Goal: Task Accomplishment & Management: Manage account settings

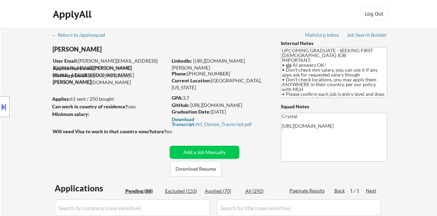
select select ""pending""
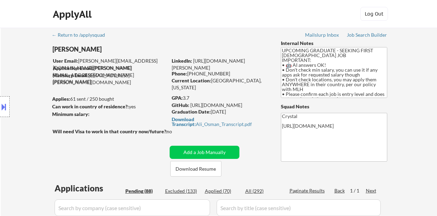
select select ""pending""
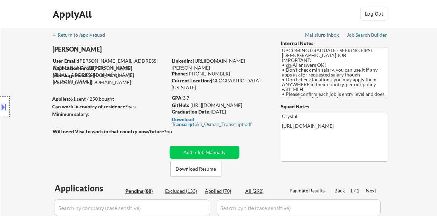
select select ""pending""
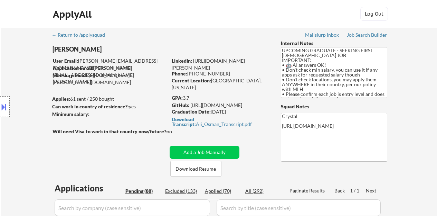
select select ""pending""
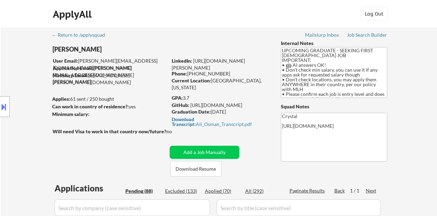
select select ""pending""
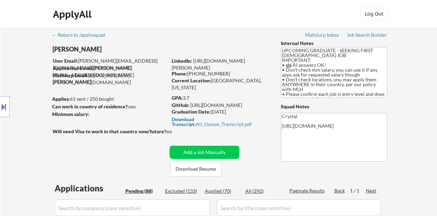
select select ""pending""
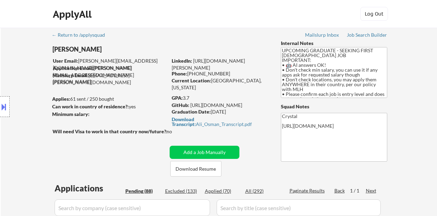
select select ""pending""
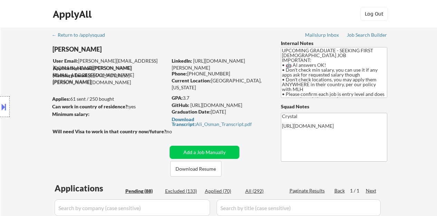
select select ""pending""
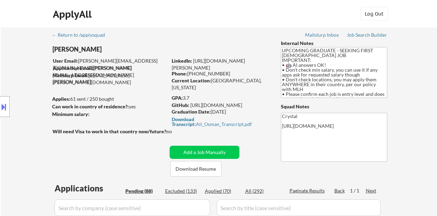
select select ""pending""
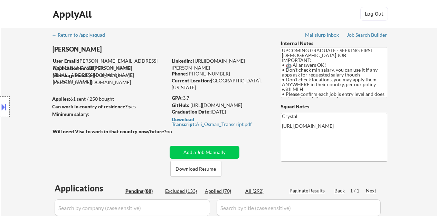
select select ""pending""
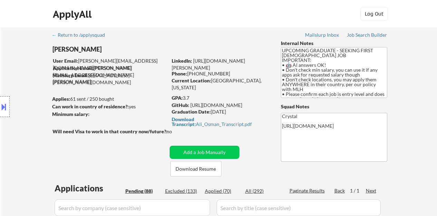
select select ""pending""
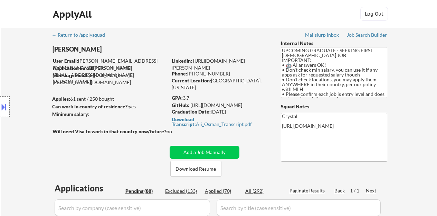
select select ""pending""
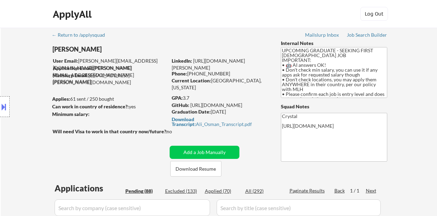
select select ""pending""
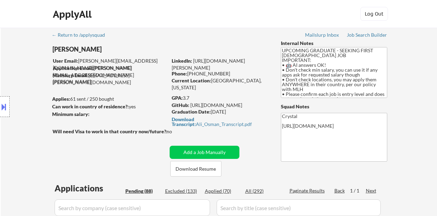
select select ""pending""
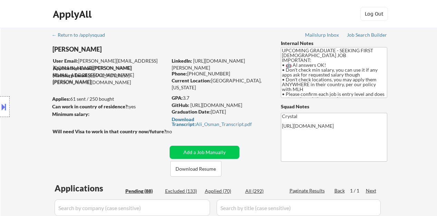
select select ""pending""
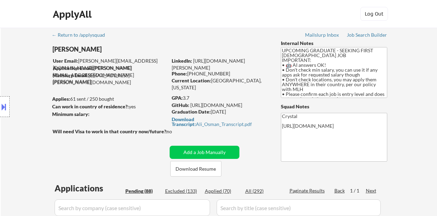
select select ""pending""
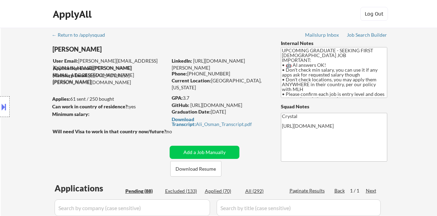
select select ""pending""
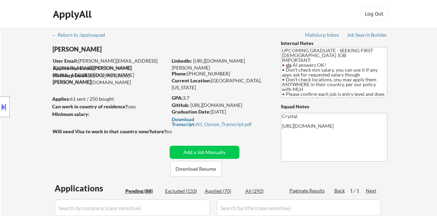
select select ""pending""
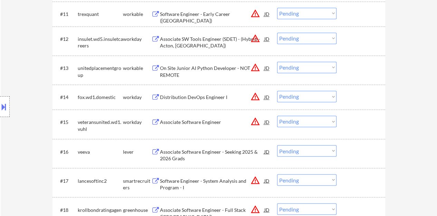
scroll to position [522, 0]
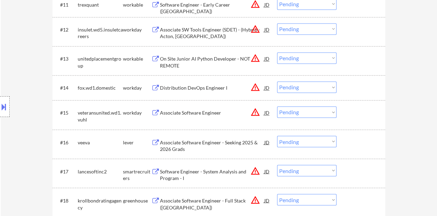
click at [169, 109] on div "Associate Software Engineer" at bounding box center [212, 112] width 104 height 7
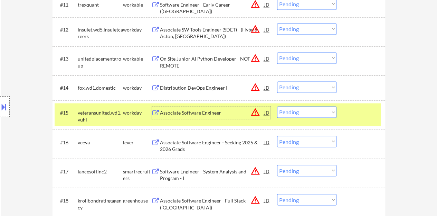
scroll to position [591, 0]
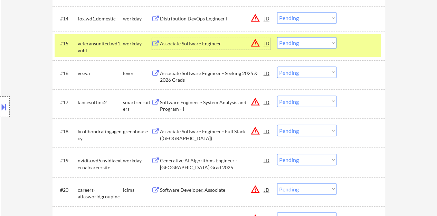
click at [306, 44] on select "Choose an option... Pending Applied Excluded (Questions) Excluded (Expired) Exc…" at bounding box center [306, 42] width 59 height 11
click at [277, 37] on select "Choose an option... Pending Applied Excluded (Questions) Excluded (Expired) Exc…" at bounding box center [306, 42] width 59 height 11
select select ""pending""
click at [9, 107] on div at bounding box center [5, 106] width 10 height 21
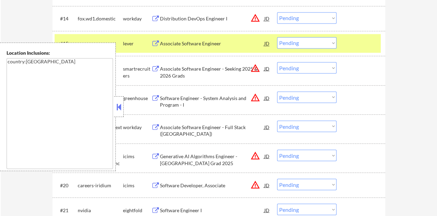
click at [122, 103] on button at bounding box center [119, 107] width 8 height 10
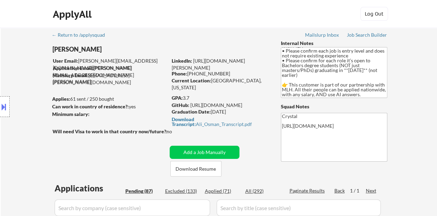
scroll to position [35, 0]
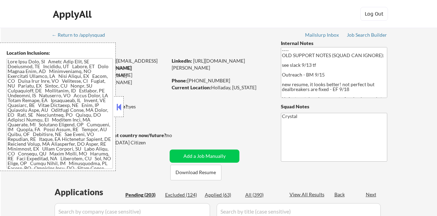
select select ""pending""
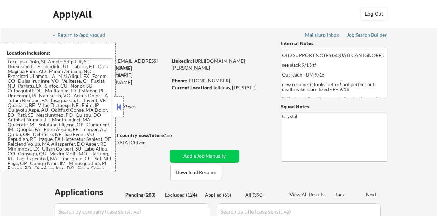
select select ""pending""
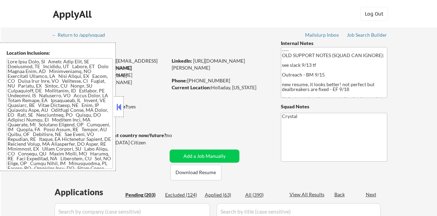
select select ""pending""
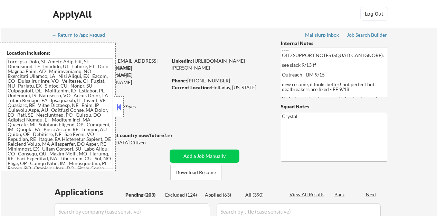
select select ""pending""
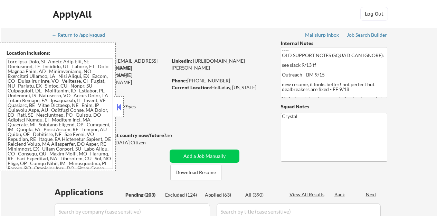
select select ""pending""
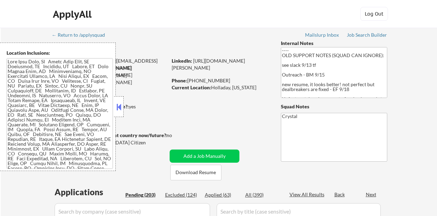
select select ""pending""
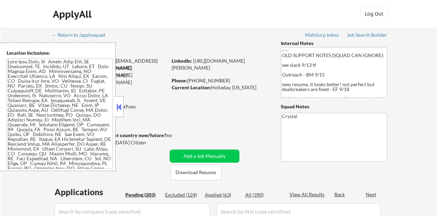
select select ""pending""
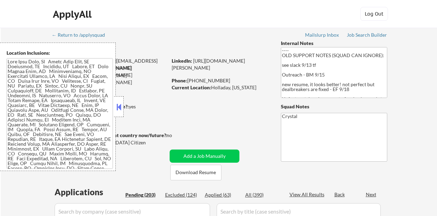
select select ""pending""
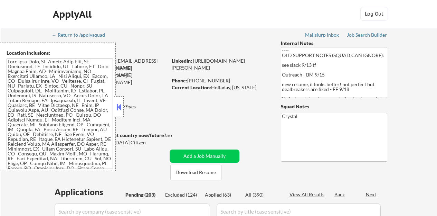
select select ""pending""
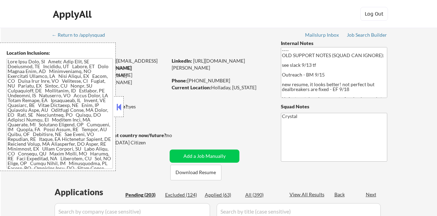
select select ""pending""
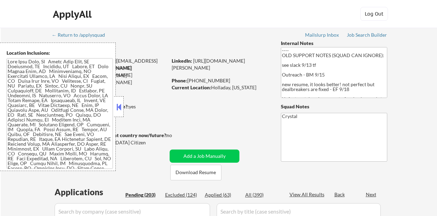
select select ""pending""
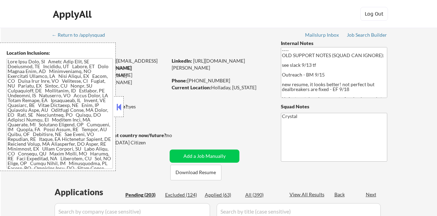
select select ""pending""
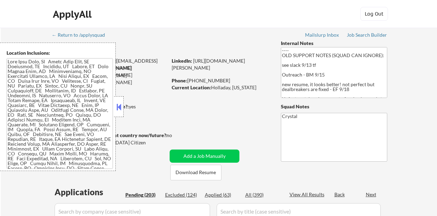
select select ""pending""
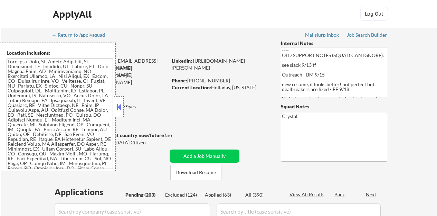
select select ""pending""
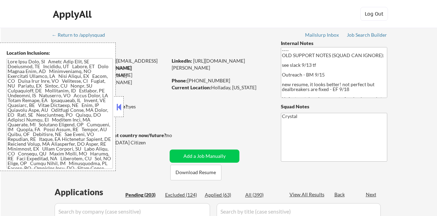
select select ""pending""
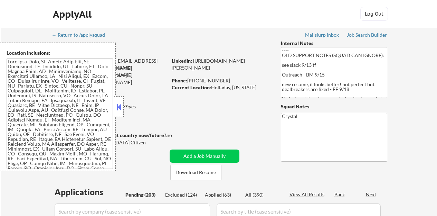
select select ""pending""
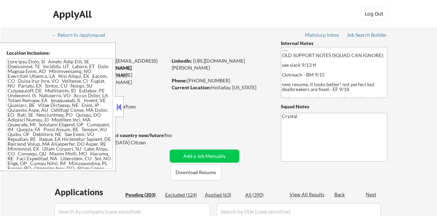
select select ""pending""
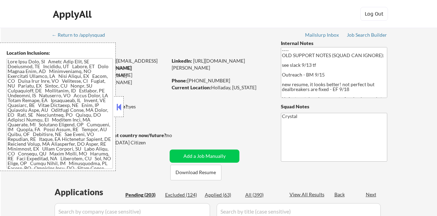
select select ""pending""
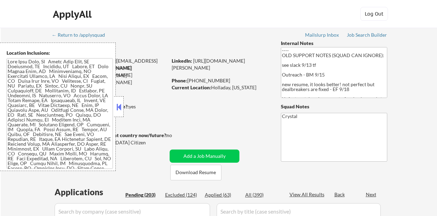
select select ""pending""
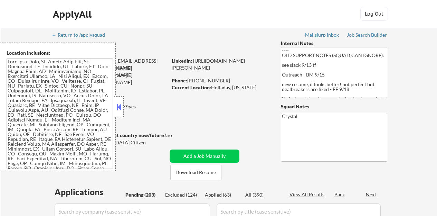
select select ""pending""
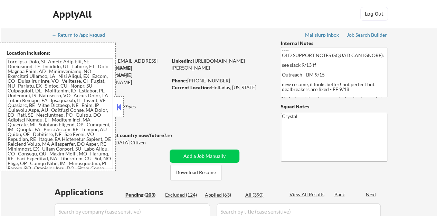
scroll to position [69, 0]
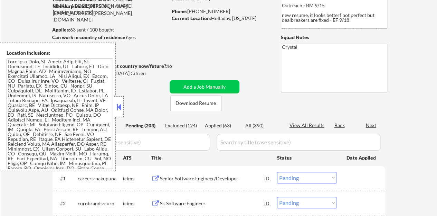
click at [117, 105] on button at bounding box center [119, 107] width 8 height 10
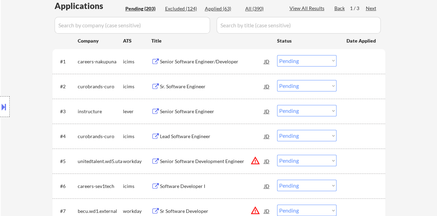
scroll to position [207, 0]
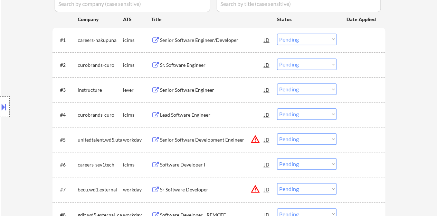
click at [193, 85] on div "Senior Software Engineer" at bounding box center [212, 89] width 104 height 12
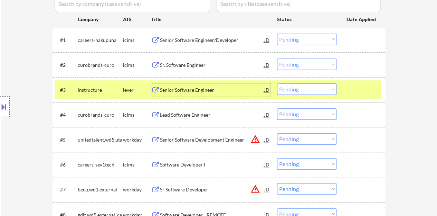
click at [306, 85] on select "Choose an option... Pending Applied Excluded (Questions) Excluded (Expired) Exc…" at bounding box center [306, 88] width 59 height 11
click at [277, 83] on select "Choose an option... Pending Applied Excluded (Questions) Excluded (Expired) Exc…" at bounding box center [306, 88] width 59 height 11
select select ""pending""
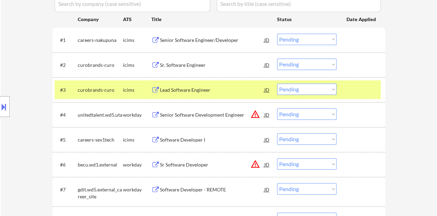
click at [351, 85] on div at bounding box center [361, 89] width 30 height 12
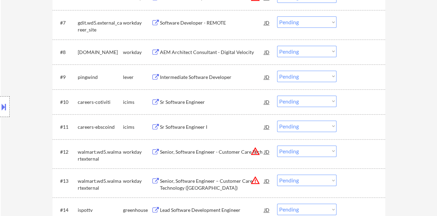
scroll to position [380, 0]
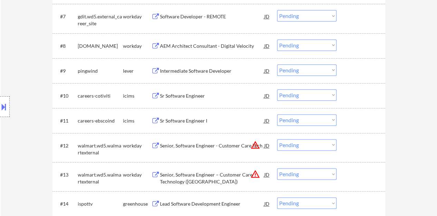
click at [209, 79] on div "#9 pingwind lever Intermediate Software Developer JD Choose an option... Pendin…" at bounding box center [218, 70] width 326 height 19
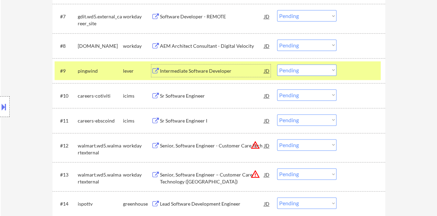
click at [204, 70] on div "Intermediate Software Developer" at bounding box center [212, 70] width 104 height 7
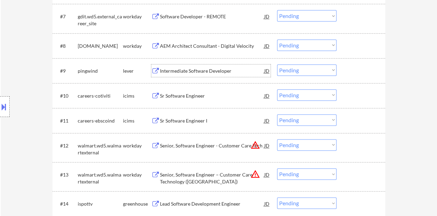
click at [349, 61] on div "#9 pingwind lever Intermediate Software Developer JD Choose an option... Pendin…" at bounding box center [218, 70] width 326 height 19
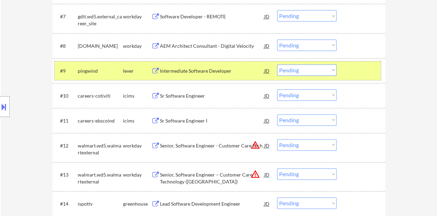
click at [298, 75] on select "Choose an option... Pending Applied Excluded (Questions) Excluded (Expired) Exc…" at bounding box center [306, 69] width 59 height 11
click at [277, 64] on select "Choose an option... Pending Applied Excluded (Questions) Excluded (Expired) Exc…" at bounding box center [306, 69] width 59 height 11
select select ""pending""
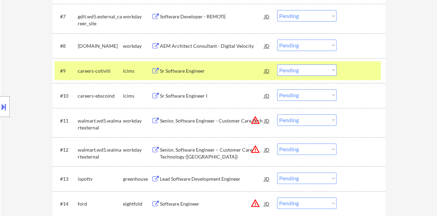
click at [357, 73] on div at bounding box center [361, 70] width 30 height 12
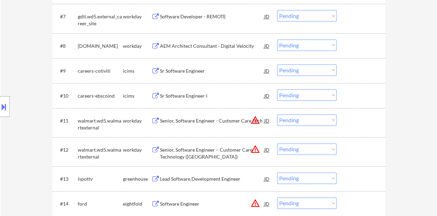
scroll to position [449, 0]
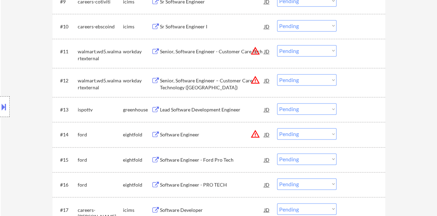
click at [213, 111] on div "Lead Software Development Engineer" at bounding box center [212, 109] width 104 height 7
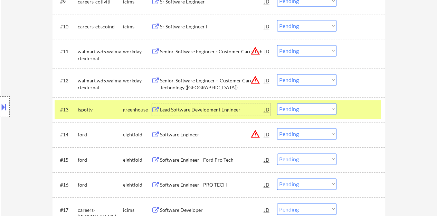
click at [294, 111] on select "Choose an option... Pending Applied Excluded (Questions) Excluded (Expired) Exc…" at bounding box center [306, 108] width 59 height 11
click at [277, 103] on select "Choose an option... Pending Applied Excluded (Questions) Excluded (Expired) Exc…" at bounding box center [306, 108] width 59 height 11
select select ""pending""
click at [358, 106] on div at bounding box center [361, 109] width 30 height 12
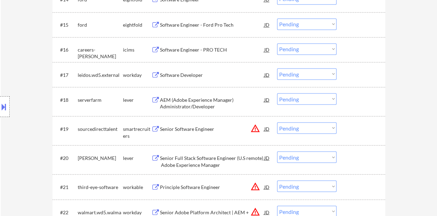
scroll to position [587, 0]
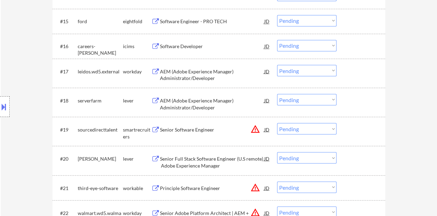
click at [0, 111] on div at bounding box center [5, 106] width 10 height 21
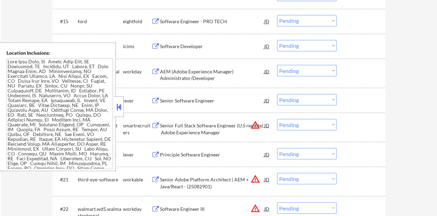
scroll to position [17, 0]
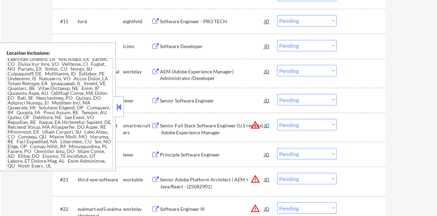
click at [117, 104] on button at bounding box center [119, 107] width 8 height 10
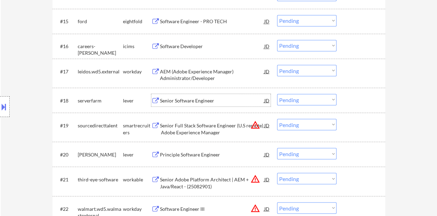
click at [187, 101] on div "Senior Software Engineer" at bounding box center [212, 100] width 104 height 7
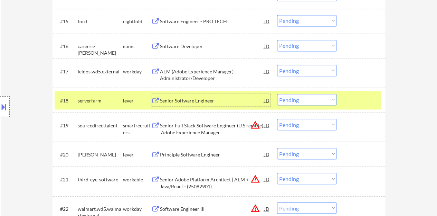
click at [295, 97] on select "Choose an option... Pending Applied Excluded (Questions) Excluded (Expired) Exc…" at bounding box center [306, 99] width 59 height 11
click at [277, 94] on select "Choose an option... Pending Applied Excluded (Questions) Excluded (Expired) Exc…" at bounding box center [306, 99] width 59 height 11
select select ""pending""
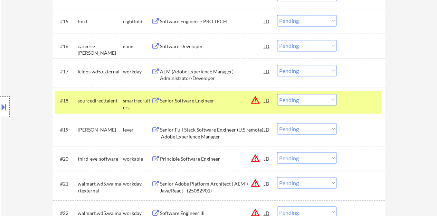
click at [363, 101] on div at bounding box center [361, 100] width 30 height 12
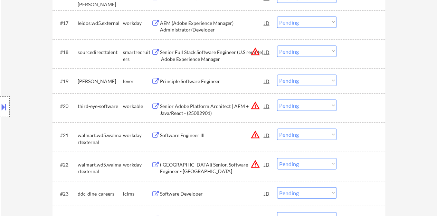
scroll to position [622, 0]
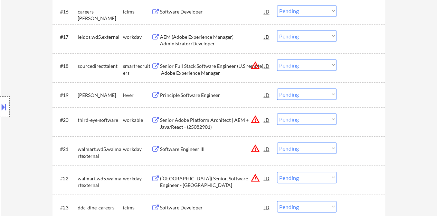
click at [184, 95] on div "Principle Software Engineer" at bounding box center [212, 94] width 104 height 7
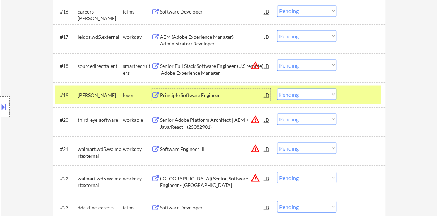
click at [292, 95] on select "Choose an option... Pending Applied Excluded (Questions) Excluded (Expired) Exc…" at bounding box center [306, 93] width 59 height 11
click at [277, 88] on select "Choose an option... Pending Applied Excluded (Questions) Excluded (Expired) Exc…" at bounding box center [306, 93] width 59 height 11
select select ""pending""
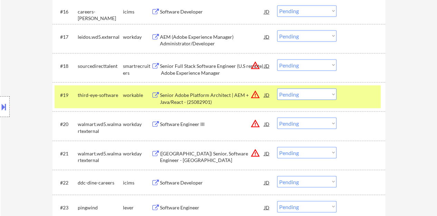
click at [353, 99] on div at bounding box center [361, 94] width 30 height 12
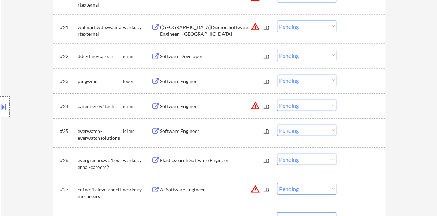
scroll to position [760, 0]
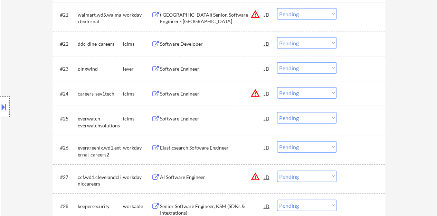
click at [185, 70] on div "Software Engineer" at bounding box center [212, 68] width 104 height 7
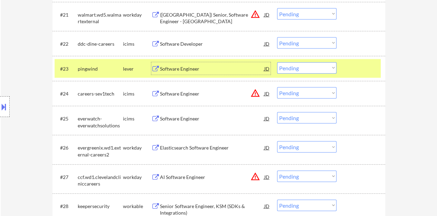
click at [309, 68] on select "Choose an option... Pending Applied Excluded (Questions) Excluded (Expired) Exc…" at bounding box center [306, 67] width 59 height 11
click at [277, 62] on select "Choose an option... Pending Applied Excluded (Questions) Excluded (Expired) Exc…" at bounding box center [306, 67] width 59 height 11
select select ""pending""
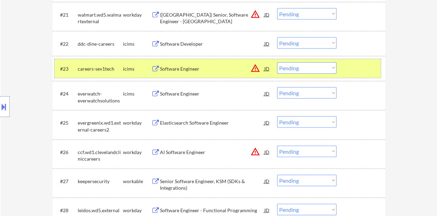
click at [364, 69] on div at bounding box center [361, 68] width 30 height 12
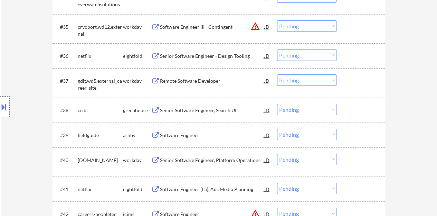
scroll to position [1140, 0]
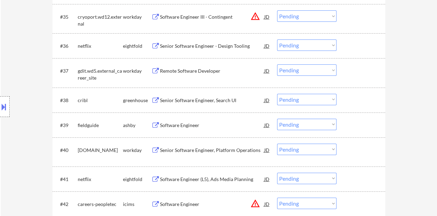
click at [209, 72] on div "Remote Software Developer" at bounding box center [212, 70] width 104 height 7
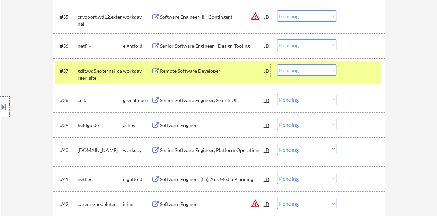
click at [308, 73] on select "Choose an option... Pending Applied Excluded (Questions) Excluded (Expired) Exc…" at bounding box center [306, 69] width 59 height 11
click at [277, 64] on select "Choose an option... Pending Applied Excluded (Questions) Excluded (Expired) Exc…" at bounding box center [306, 69] width 59 height 11
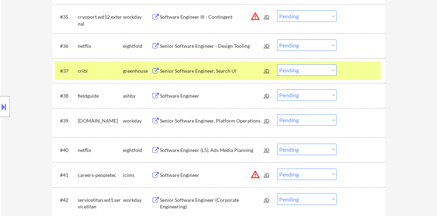
click at [190, 73] on div "Senior Software Engineer, Search UI" at bounding box center [212, 70] width 104 height 7
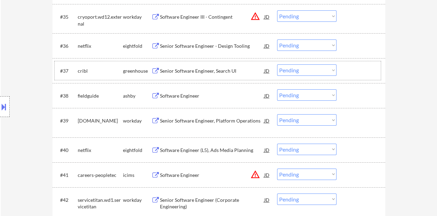
click at [365, 74] on div at bounding box center [361, 70] width 30 height 12
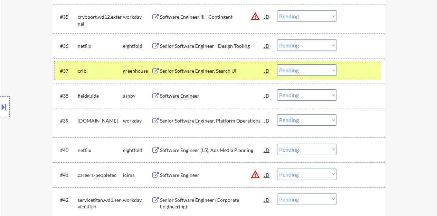
click at [283, 70] on select "Choose an option... Pending Applied Excluded (Questions) Excluded (Expired) Exc…" at bounding box center [306, 69] width 59 height 11
click at [277, 64] on select "Choose an option... Pending Applied Excluded (Questions) Excluded (Expired) Exc…" at bounding box center [306, 69] width 59 height 11
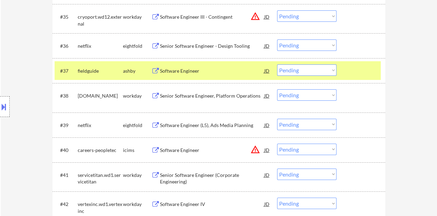
click at [193, 68] on div "Software Engineer" at bounding box center [212, 70] width 104 height 7
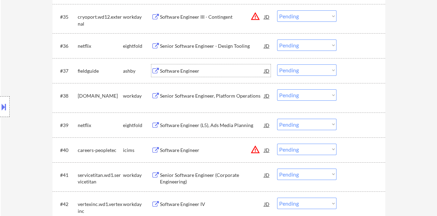
click at [362, 67] on div at bounding box center [361, 70] width 30 height 12
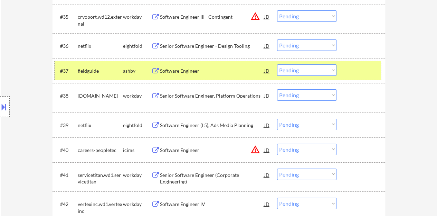
click at [311, 74] on select "Choose an option... Pending Applied Excluded (Questions) Excluded (Expired) Exc…" at bounding box center [306, 69] width 59 height 11
click at [277, 64] on select "Choose an option... Pending Applied Excluded (Questions) Excluded (Expired) Exc…" at bounding box center [306, 69] width 59 height 11
select select ""pending""
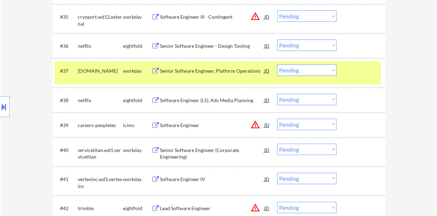
click at [359, 69] on div at bounding box center [361, 70] width 30 height 12
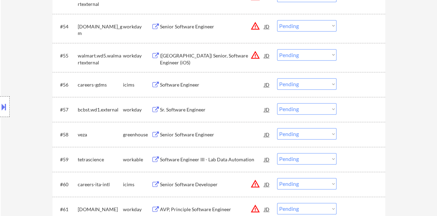
scroll to position [1693, 0]
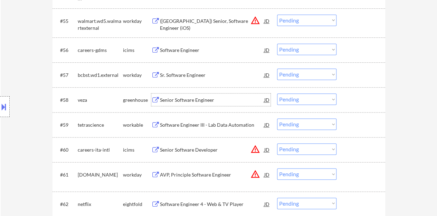
click at [185, 96] on div "Senior Software Engineer" at bounding box center [212, 99] width 104 height 12
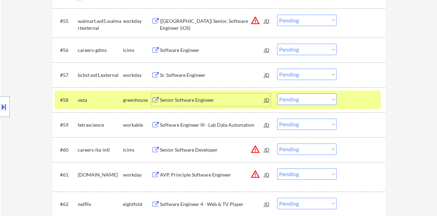
click at [308, 96] on select "Choose an option... Pending Applied Excluded (Questions) Excluded (Expired) Exc…" at bounding box center [306, 98] width 59 height 11
click at [277, 93] on select "Choose an option... Pending Applied Excluded (Questions) Excluded (Expired) Exc…" at bounding box center [306, 98] width 59 height 11
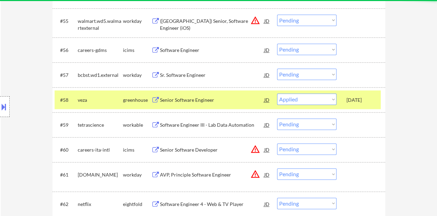
select select ""pending""
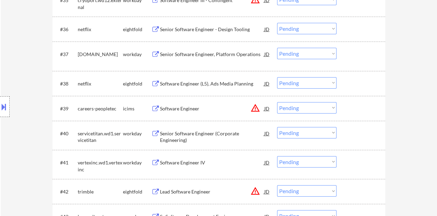
scroll to position [1709, 0]
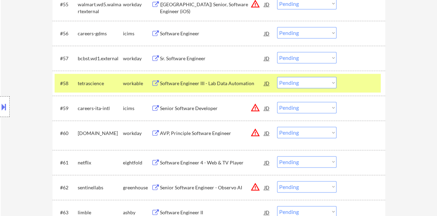
click at [368, 74] on div "#58 tetrascience workable Software Engineer III - Lab Data Automation JD warnin…" at bounding box center [218, 83] width 326 height 19
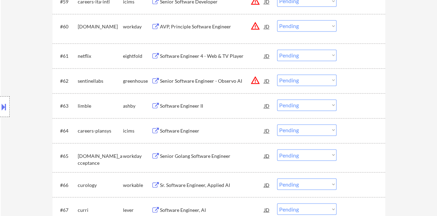
scroll to position [1847, 0]
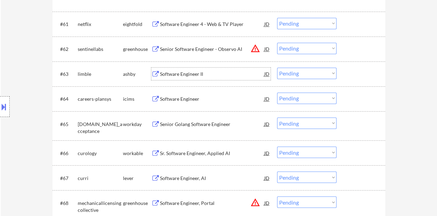
click at [187, 76] on div "Software Engineer II" at bounding box center [212, 73] width 104 height 7
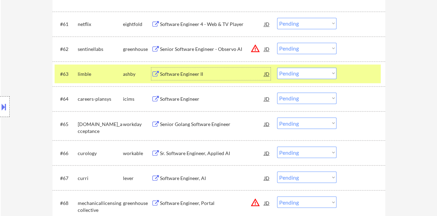
click at [294, 73] on select "Choose an option... Pending Applied Excluded (Questions) Excluded (Expired) Exc…" at bounding box center [306, 72] width 59 height 11
click at [277, 67] on select "Choose an option... Pending Applied Excluded (Questions) Excluded (Expired) Exc…" at bounding box center [306, 72] width 59 height 11
select select ""pending""
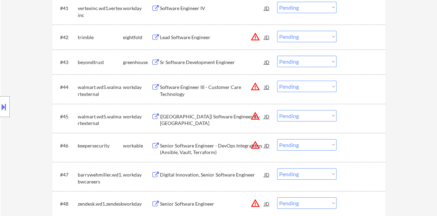
scroll to position [1278, 0]
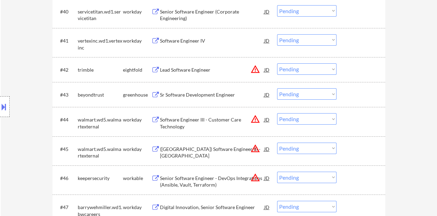
click at [203, 97] on div "Sr Software Development Engineer" at bounding box center [212, 94] width 104 height 7
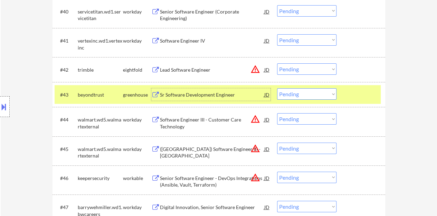
click at [355, 89] on div at bounding box center [361, 94] width 30 height 12
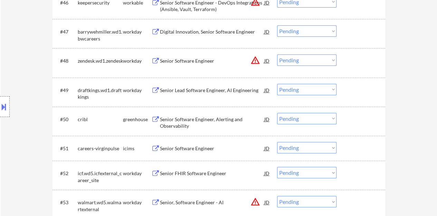
scroll to position [1485, 0]
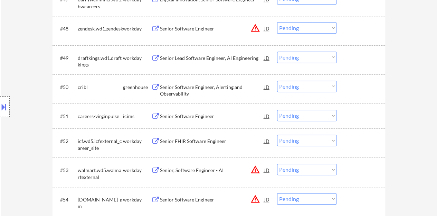
click at [192, 89] on div "Senior Software Engineer, Alerting and Observability" at bounding box center [212, 90] width 104 height 13
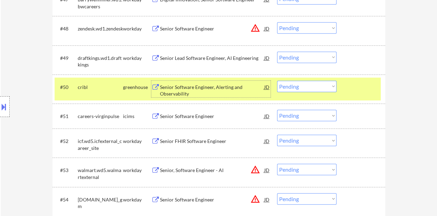
click at [282, 82] on select "Choose an option... Pending Applied Excluded (Questions) Excluded (Expired) Exc…" at bounding box center [306, 85] width 59 height 11
click at [277, 80] on select "Choose an option... Pending Applied Excluded (Questions) Excluded (Expired) Exc…" at bounding box center [306, 85] width 59 height 11
select select ""pending""
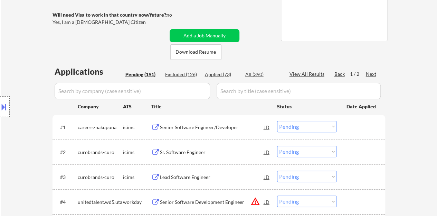
scroll to position [34, 0]
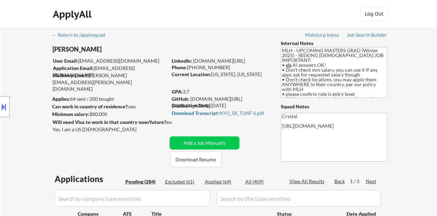
select select ""pending""
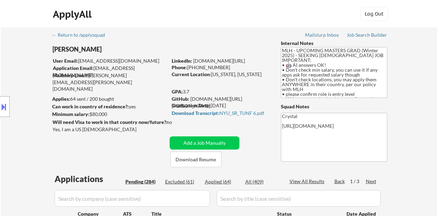
select select ""pending""
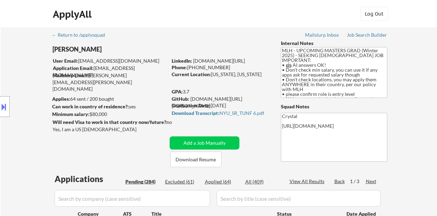
select select ""pending""
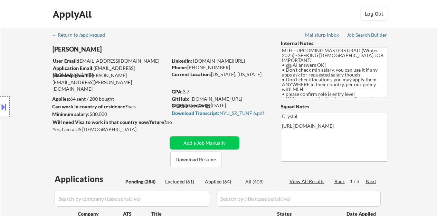
select select ""pending""
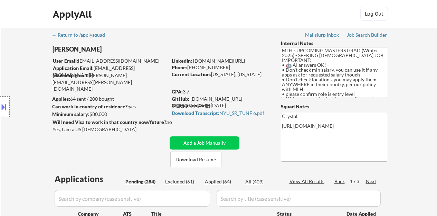
select select ""pending""
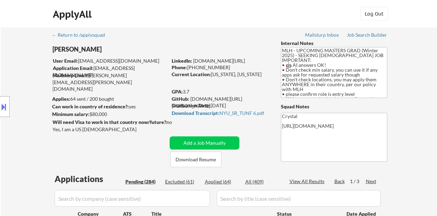
select select ""pending""
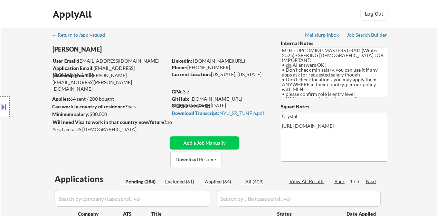
select select ""pending""
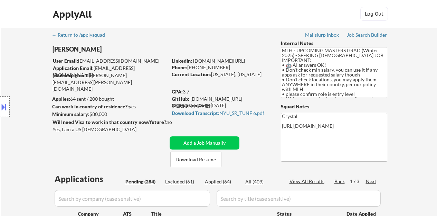
select select ""pending""
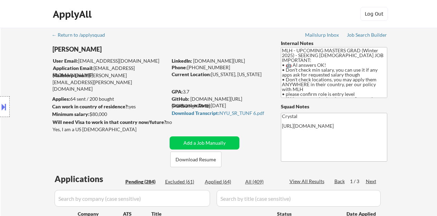
select select ""pending""
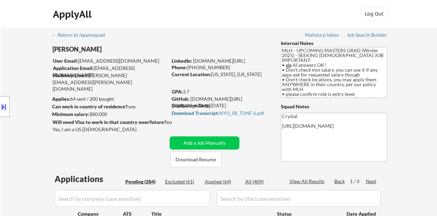
select select ""pending""
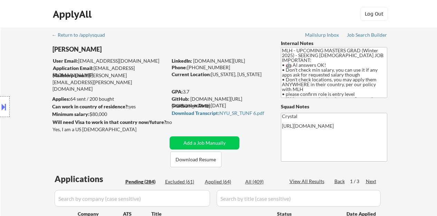
select select ""pending""
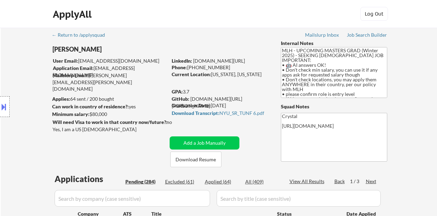
select select ""pending""
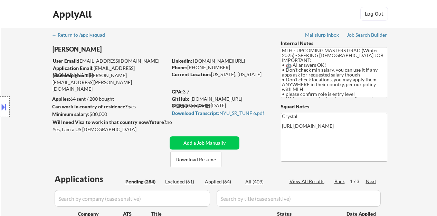
select select ""pending""
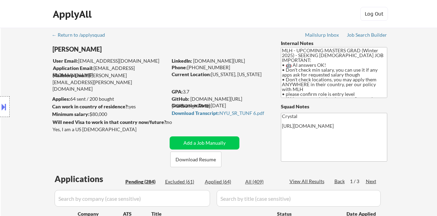
select select ""pending""
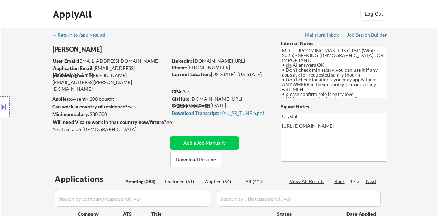
select select ""pending""
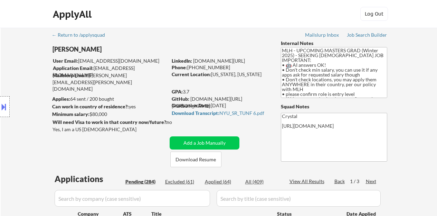
select select ""pending""
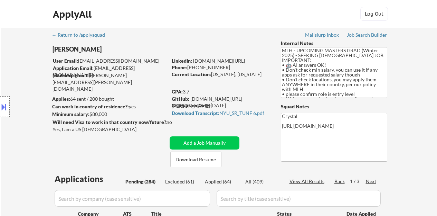
select select ""pending""
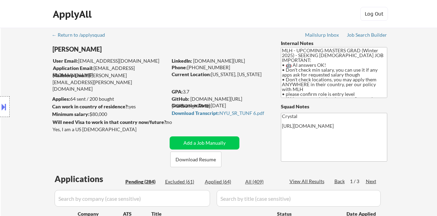
select select ""pending""
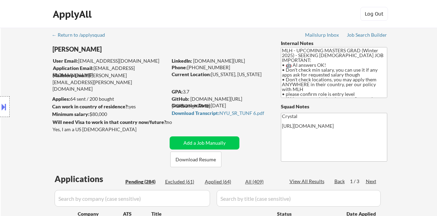
select select ""pending""
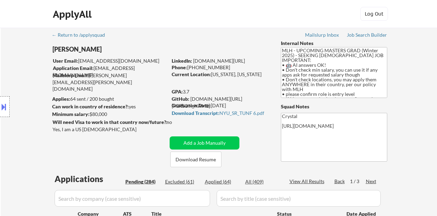
select select ""pending""
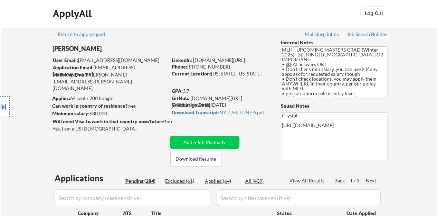
scroll to position [69, 0]
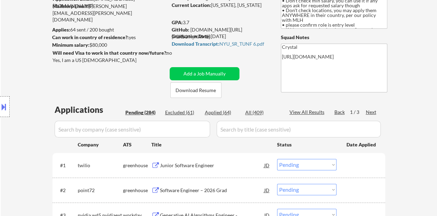
select select ""pending""
click at [194, 162] on div "Junior Software Engineer" at bounding box center [212, 165] width 104 height 7
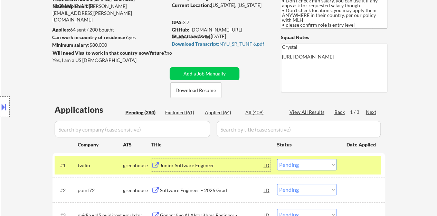
scroll to position [173, 0]
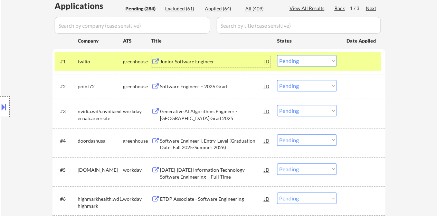
click at [305, 60] on select "Choose an option... Pending Applied Excluded (Questions) Excluded (Expired) Exc…" at bounding box center [306, 60] width 59 height 11
click at [277, 55] on select "Choose an option... Pending Applied Excluded (Questions) Excluded (Expired) Exc…" at bounding box center [306, 60] width 59 height 11
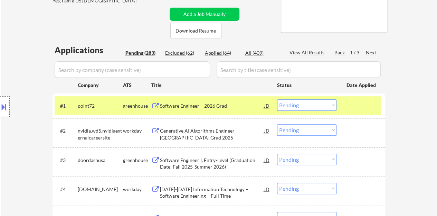
scroll to position [138, 0]
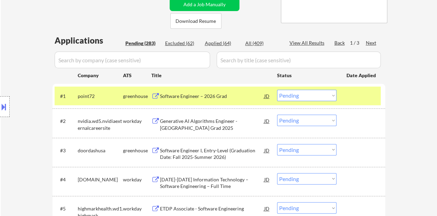
click at [176, 103] on div "#1 point72 greenhouse Software Engineer – 2026 Grad JD Choose an option... Pend…" at bounding box center [218, 95] width 326 height 19
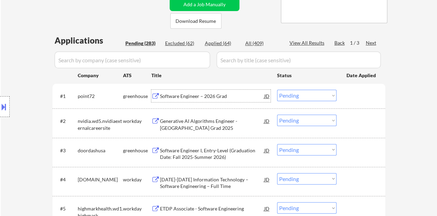
click at [207, 94] on div "Software Engineer – 2026 Grad" at bounding box center [212, 96] width 104 height 7
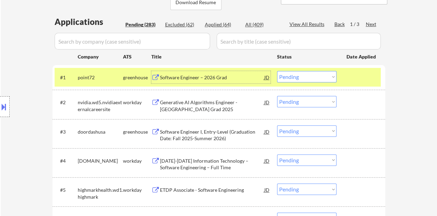
scroll to position [173, 0]
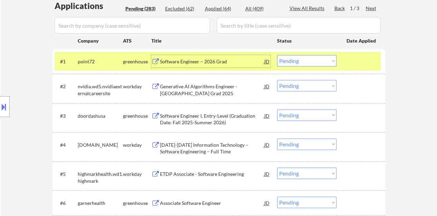
click at [307, 65] on select "Choose an option... Pending Applied Excluded (Questions) Excluded (Expired) Exc…" at bounding box center [306, 60] width 59 height 11
click at [277, 55] on select "Choose an option... Pending Applied Excluded (Questions) Excluded (Expired) Exc…" at bounding box center [306, 60] width 59 height 11
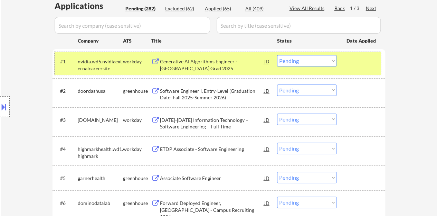
click at [357, 66] on div at bounding box center [361, 61] width 30 height 12
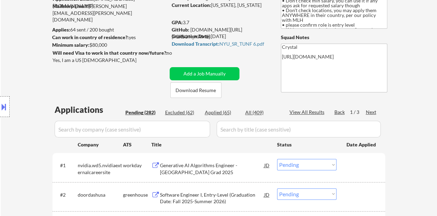
scroll to position [138, 0]
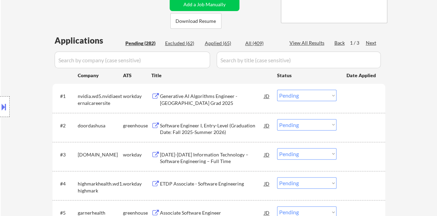
click at [231, 46] on div "Applied (65)" at bounding box center [222, 43] width 35 height 7
select select ""applied""
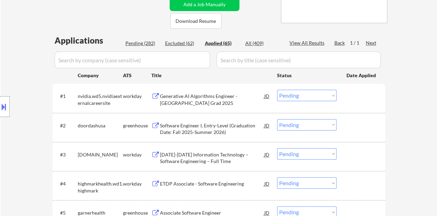
select select ""applied""
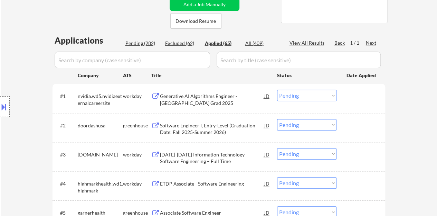
select select ""applied""
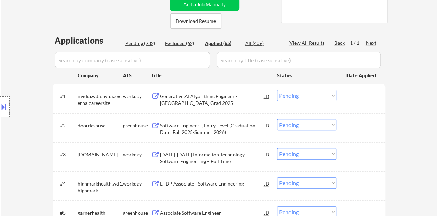
select select ""applied""
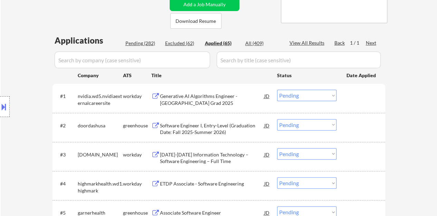
select select ""applied""
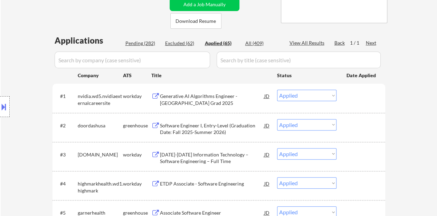
select select ""applied""
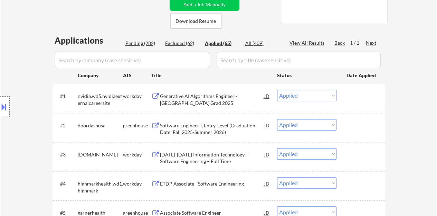
select select ""applied""
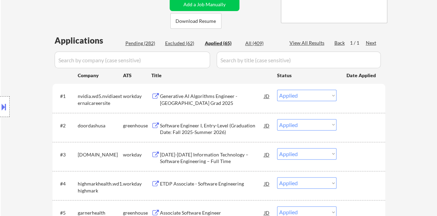
select select ""applied""
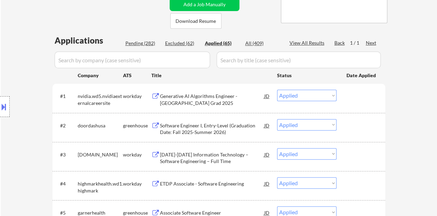
select select ""applied""
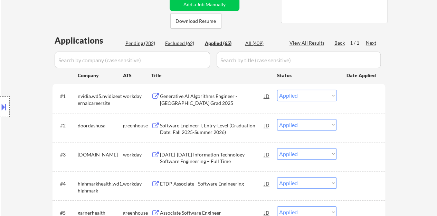
select select ""applied""
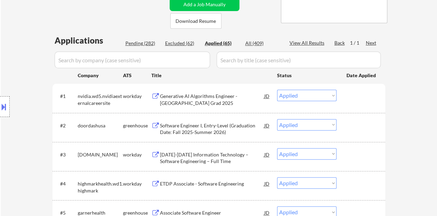
select select ""applied""
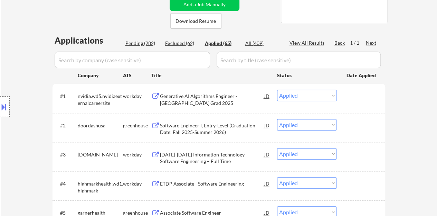
select select ""applied""
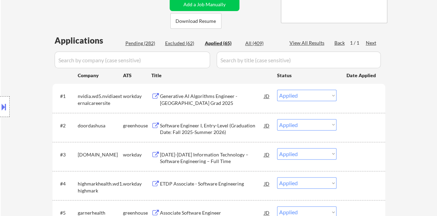
select select ""applied""
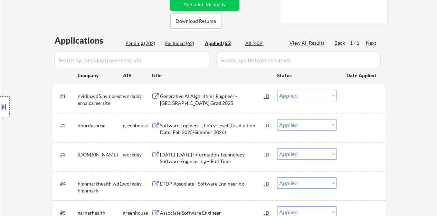
select select ""applied""
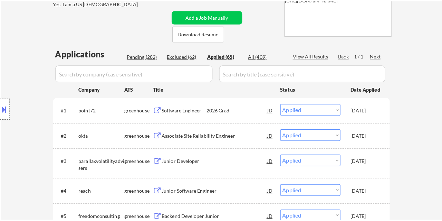
scroll to position [104, 0]
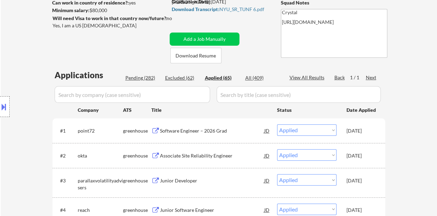
click at [296, 79] on div "View All Results" at bounding box center [307, 77] width 37 height 7
click at [179, 90] on input "input" at bounding box center [132, 94] width 155 height 17
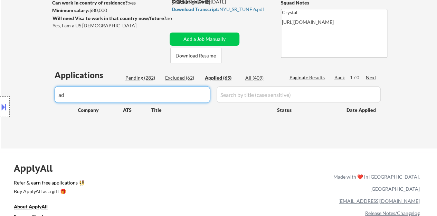
type input "a"
type input "Adob"
click at [179, 93] on input "input" at bounding box center [132, 94] width 155 height 17
click at [92, 51] on div "Location Inclusions: country:US" at bounding box center [62, 106] width 124 height 128
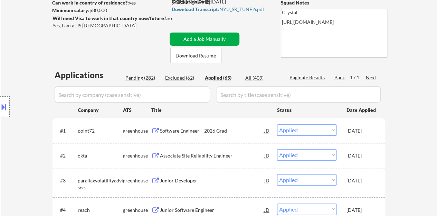
click at [178, 36] on button "Add a Job Manually" at bounding box center [205, 38] width 70 height 13
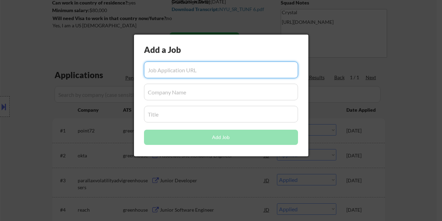
paste input "https://careers.adobe.com/us/en/applythankyou?status=success&jobSeqNo=ADOBUSR15…"
type input "https://careers.adobe.com/us/en/applythankyou?status=success&jobSeqNo=ADOBUSR15…"
click at [164, 94] on input "input" at bounding box center [221, 92] width 154 height 17
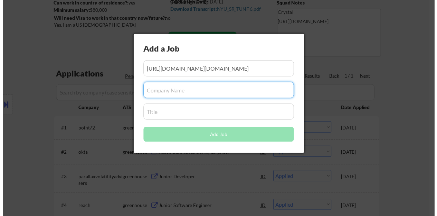
scroll to position [0, 0]
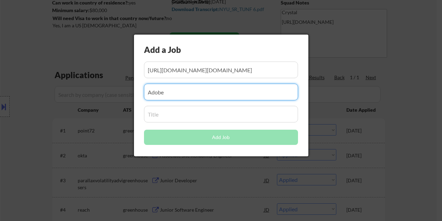
type input "Adobe"
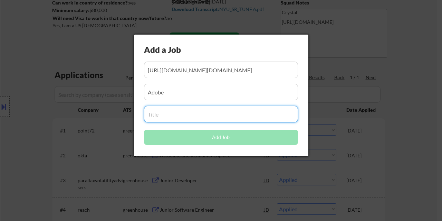
paste input "University Graduate - Software Engineer"
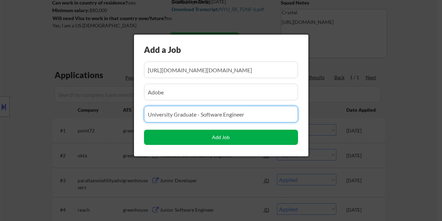
type input "University Graduate - Software Engineer"
click at [203, 139] on button "Add Job" at bounding box center [221, 137] width 154 height 15
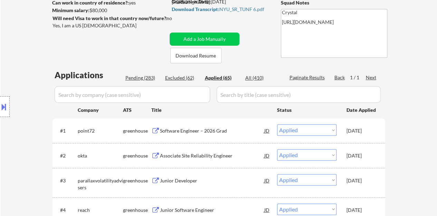
click at [136, 77] on div "Pending (283)" at bounding box center [142, 77] width 35 height 7
select select ""pending""
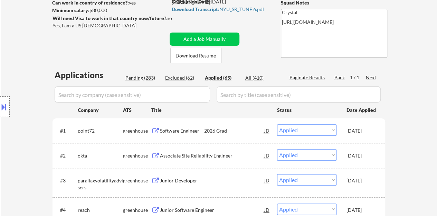
select select ""pending""
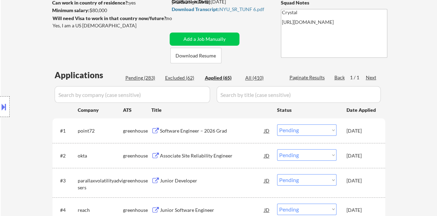
select select ""pending""
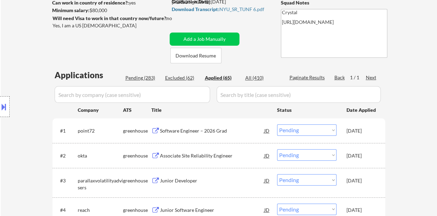
select select ""pending""
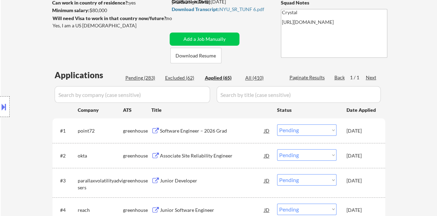
select select ""pending""
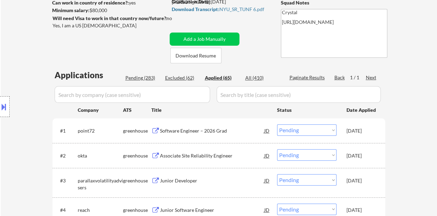
select select ""pending""
click at [184, 105] on div "Title" at bounding box center [210, 109] width 119 height 12
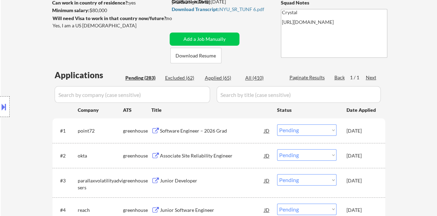
click at [176, 101] on input "input" at bounding box center [132, 94] width 155 height 17
click at [175, 97] on input "input" at bounding box center [132, 94] width 155 height 17
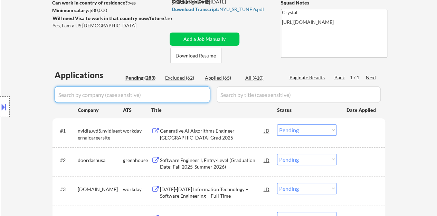
click at [142, 95] on input "input" at bounding box center [132, 94] width 155 height 17
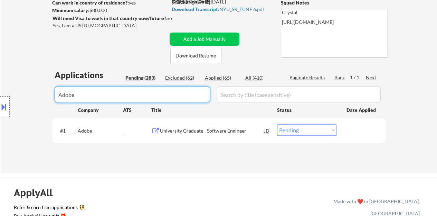
click at [298, 130] on select "Choose an option... Pending Applied Excluded (Questions) Excluded (Expired) Exc…" at bounding box center [306, 129] width 59 height 11
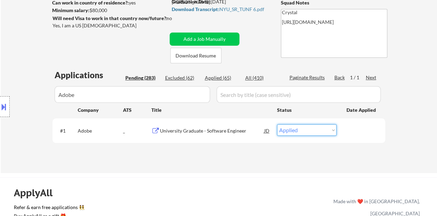
click at [277, 124] on select "Choose an option... Pending Applied Excluded (Questions) Excluded (Expired) Exc…" at bounding box center [306, 129] width 59 height 11
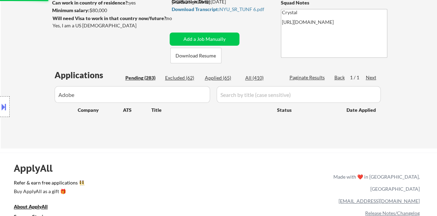
click at [175, 98] on input "input" at bounding box center [132, 94] width 155 height 17
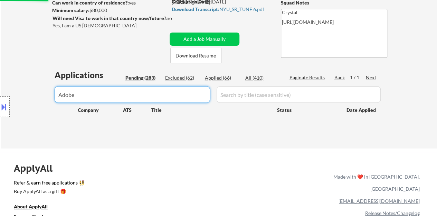
click at [175, 98] on input "input" at bounding box center [132, 94] width 155 height 17
click at [84, 49] on div "Location Inclusions: country:US" at bounding box center [62, 106] width 124 height 128
click at [261, 67] on div "← Return to /applysquad Mailslurp Inbox Job Search Builder Jennifer Tang User E…" at bounding box center [219, 33] width 345 height 219
click at [222, 78] on div "Applied (66)" at bounding box center [222, 77] width 35 height 7
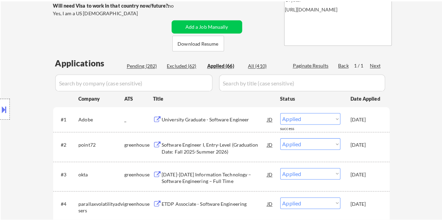
scroll to position [138, 0]
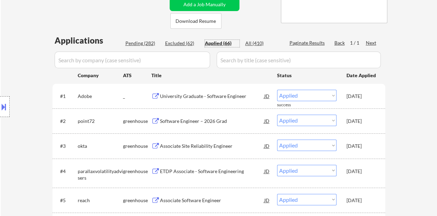
click at [194, 59] on input "input" at bounding box center [132, 59] width 155 height 17
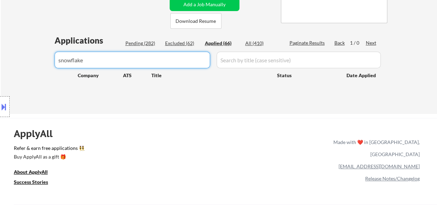
click at [197, 61] on input "input" at bounding box center [132, 59] width 155 height 17
click at [60, 59] on div "Location Inclusions: country:US" at bounding box center [62, 106] width 124 height 128
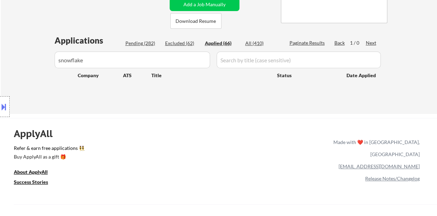
click at [90, 60] on div "Location Inclusions: country:US" at bounding box center [62, 106] width 124 height 128
click at [106, 59] on div "Location Inclusions: country:US" at bounding box center [62, 106] width 124 height 128
click at [184, 60] on input "input" at bounding box center [132, 59] width 155 height 17
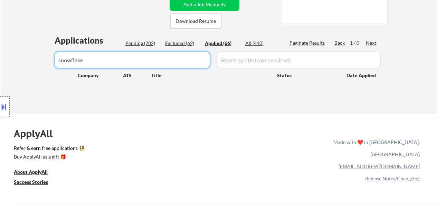
click at [184, 60] on input "input" at bounding box center [132, 59] width 155 height 17
click at [202, 57] on input "input" at bounding box center [132, 59] width 155 height 17
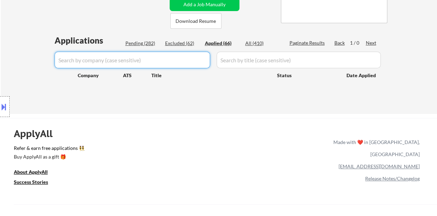
click at [44, 31] on div "← Return to /applysquad Mailslurp Inbox Job Search Builder Jennifer Tang User E…" at bounding box center [219, 1] width 436 height 224
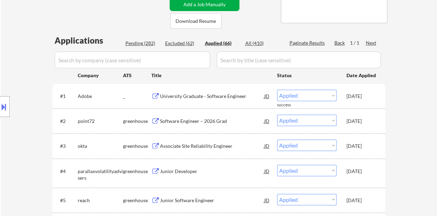
click at [229, 1] on button "Add a Job Manually" at bounding box center [205, 4] width 70 height 13
click at [0, 0] on div at bounding box center [0, 0] width 0 height 0
click at [231, 4] on button "Add a Job Manually" at bounding box center [205, 4] width 70 height 13
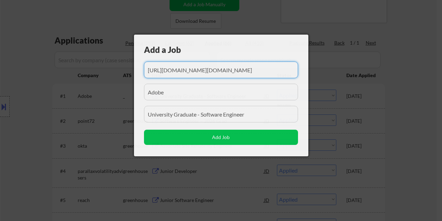
scroll to position [0, 909]
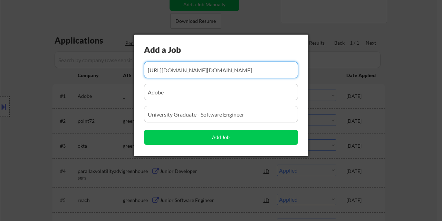
click at [233, 69] on input "input" at bounding box center [221, 69] width 154 height 17
paste input "https://jobs.ashbyhq.com/snowflake/5cd4ab0e-4fb0-4a28-8854-4e695499305c/applica…"
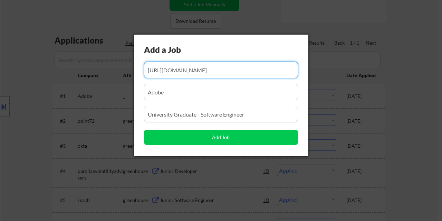
click at [210, 95] on input "input" at bounding box center [221, 92] width 154 height 17
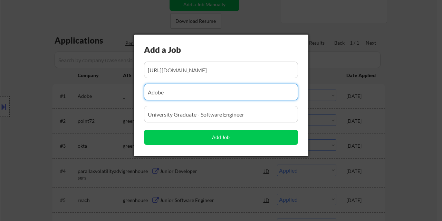
click at [210, 95] on input "input" at bounding box center [221, 92] width 154 height 17
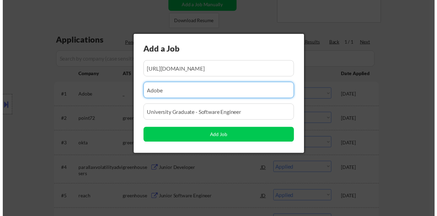
scroll to position [0, 0]
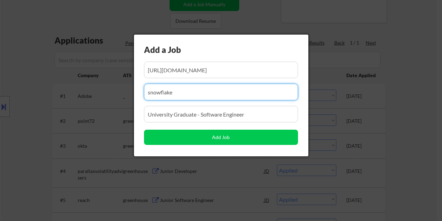
click at [202, 116] on input "input" at bounding box center [221, 114] width 154 height 17
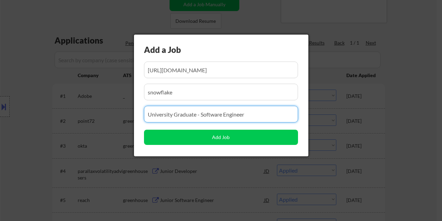
click at [202, 116] on input "input" at bounding box center [221, 114] width 154 height 17
paste input "Software Engineer - Machine Learning Feature Store"
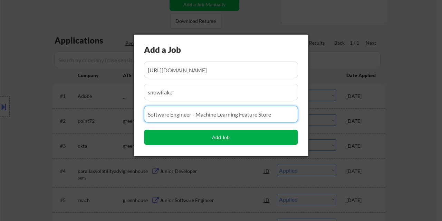
click at [213, 137] on button "Add Job" at bounding box center [221, 137] width 154 height 15
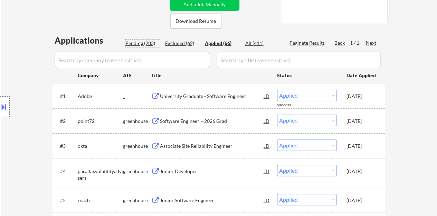
click at [148, 44] on div "Pending (283)" at bounding box center [142, 43] width 35 height 7
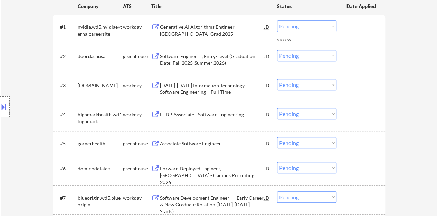
scroll to position [138, 0]
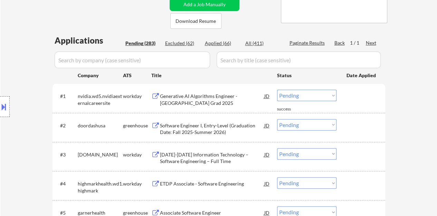
click at [185, 63] on input "input" at bounding box center [132, 59] width 155 height 17
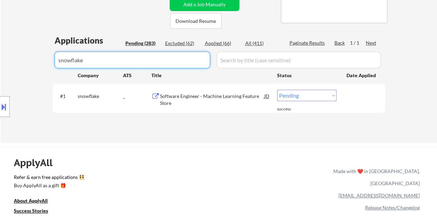
click at [312, 94] on select "Choose an option... Pending Applied Excluded (Questions) Excluded (Expired) Exc…" at bounding box center [306, 94] width 59 height 11
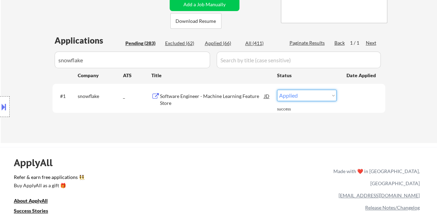
click at [277, 89] on select "Choose an option... Pending Applied Excluded (Questions) Excluded (Expired) Exc…" at bounding box center [306, 94] width 59 height 11
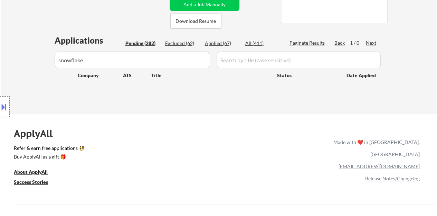
click at [198, 61] on input "input" at bounding box center [132, 59] width 155 height 17
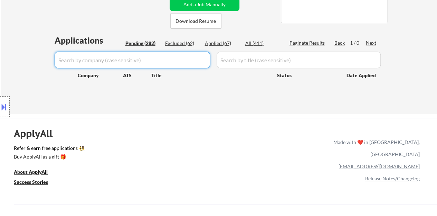
click at [271, 79] on div "Company ATS Title Status Date Applied" at bounding box center [218, 75] width 317 height 12
click at [217, 79] on div "Title" at bounding box center [210, 75] width 119 height 12
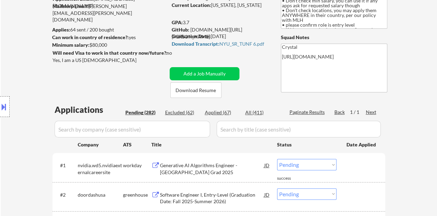
scroll to position [104, 0]
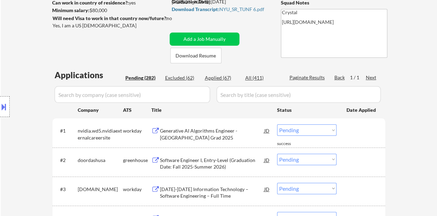
click at [213, 78] on div "Applied (67)" at bounding box center [222, 77] width 35 height 7
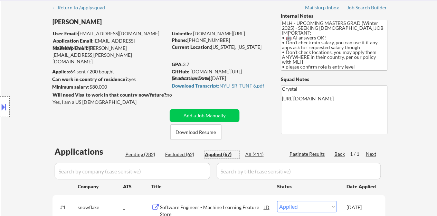
scroll to position [0, 0]
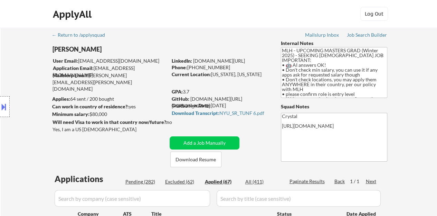
drag, startPoint x: 259, startPoint y: 60, endPoint x: 194, endPoint y: 61, distance: 64.3
click at [194, 61] on div "LinkedIn: www.linkedin.com/in/jtang243" at bounding box center [221, 60] width 99 height 7
copy link "[DOMAIN_NAME][URL]"
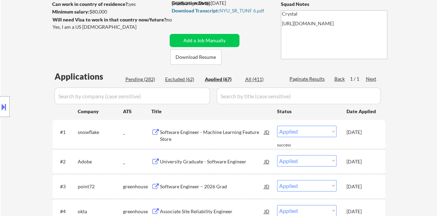
scroll to position [138, 0]
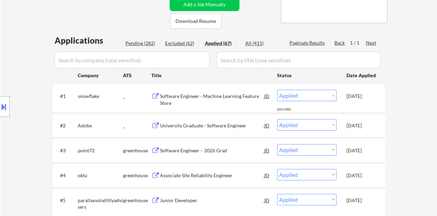
click at [3, 102] on button at bounding box center [4, 106] width 8 height 11
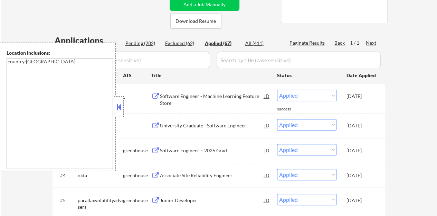
click at [116, 104] on button at bounding box center [119, 107] width 8 height 10
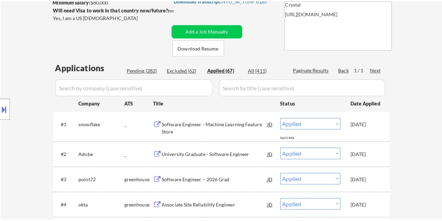
scroll to position [104, 0]
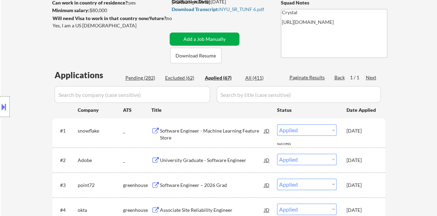
click at [190, 37] on button "Add a Job Manually" at bounding box center [205, 38] width 70 height 13
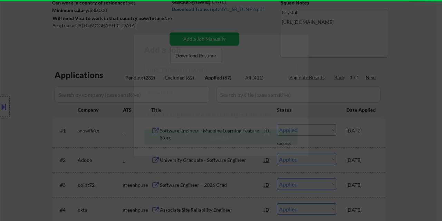
scroll to position [0, 117]
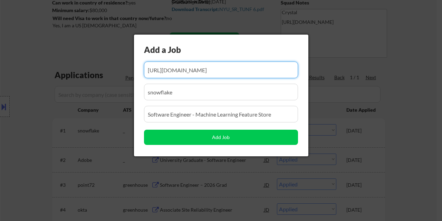
click at [199, 75] on input "input" at bounding box center [221, 69] width 154 height 17
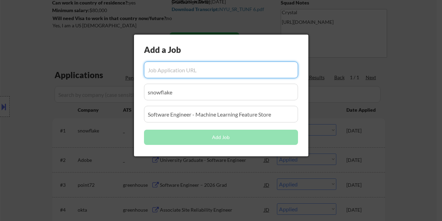
scroll to position [0, 0]
click at [164, 99] on input "input" at bounding box center [221, 92] width 154 height 17
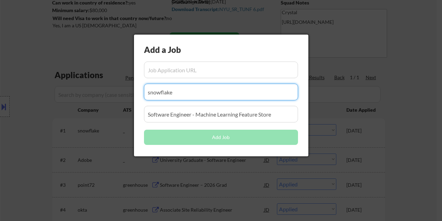
click at [164, 99] on input "input" at bounding box center [221, 92] width 154 height 17
click at [169, 121] on input "input" at bounding box center [221, 114] width 154 height 17
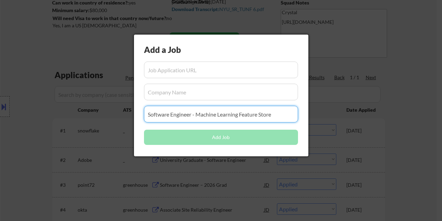
click at [169, 121] on input "input" at bounding box center [221, 114] width 154 height 17
click at [179, 68] on input "input" at bounding box center [221, 69] width 154 height 17
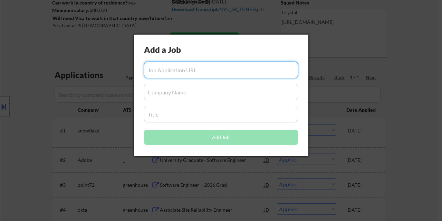
paste input "https://www.databricks.com/company/careers/university-recruiting/software-engin…"
click at [178, 91] on input "input" at bounding box center [221, 92] width 154 height 17
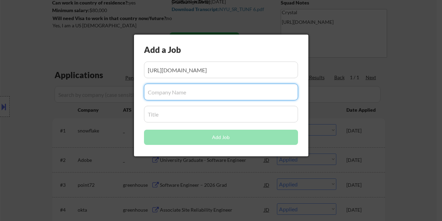
scroll to position [0, 0]
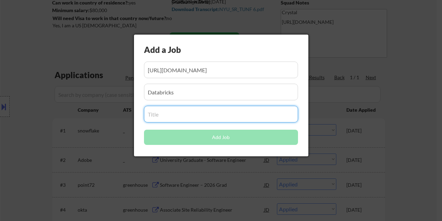
paste input "Software Engineer - New Grad"
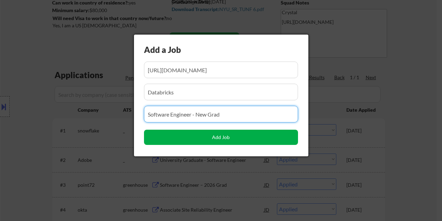
click at [236, 133] on button "Add Job" at bounding box center [221, 137] width 154 height 15
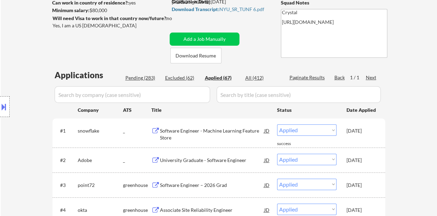
click at [142, 90] on input "input" at bounding box center [132, 94] width 155 height 17
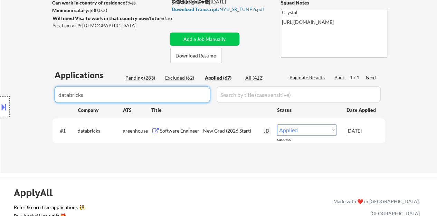
click at [142, 90] on input "input" at bounding box center [132, 94] width 155 height 17
click at [139, 78] on div "Pending (283)" at bounding box center [142, 77] width 35 height 7
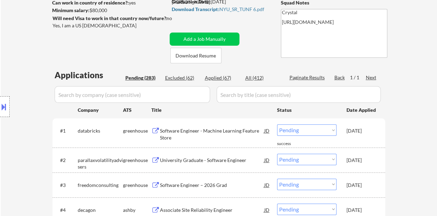
click at [189, 96] on input "input" at bounding box center [132, 94] width 155 height 17
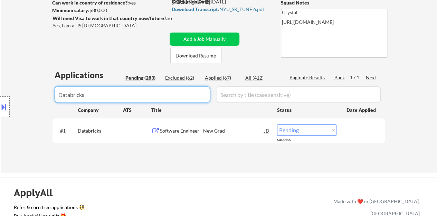
click at [314, 132] on select "Choose an option... Pending Applied Excluded (Questions) Excluded (Expired) Exc…" at bounding box center [306, 129] width 59 height 11
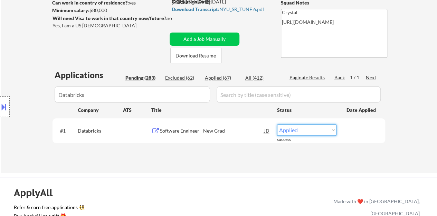
click at [277, 124] on select "Choose an option... Pending Applied Excluded (Questions) Excluded (Expired) Exc…" at bounding box center [306, 129] width 59 height 11
click at [189, 97] on input "input" at bounding box center [132, 94] width 155 height 17
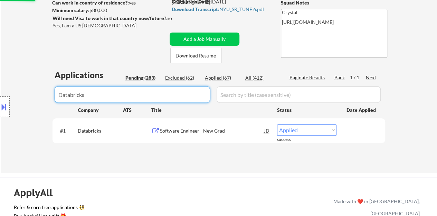
click at [189, 97] on input "input" at bounding box center [132, 94] width 155 height 17
click at [122, 53] on div "Location Inclusions: country:US" at bounding box center [62, 106] width 124 height 128
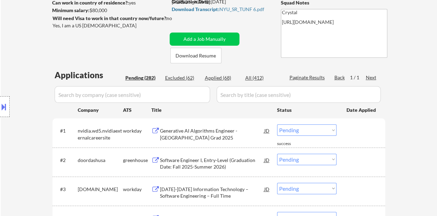
click at [221, 79] on div "Applied (68)" at bounding box center [222, 77] width 35 height 7
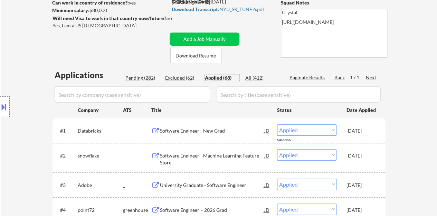
click at [185, 96] on input "input" at bounding box center [132, 94] width 155 height 17
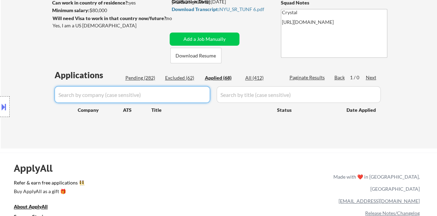
click at [134, 49] on div "← Return to /applysquad Mailslurp Inbox Job Search Builder Jennifer Tang User E…" at bounding box center [219, 33] width 345 height 219
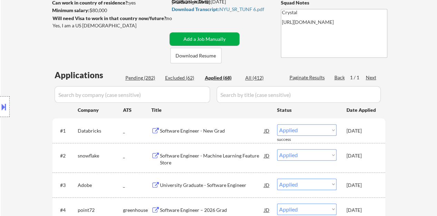
click at [200, 37] on button "Add a Job Manually" at bounding box center [205, 38] width 70 height 13
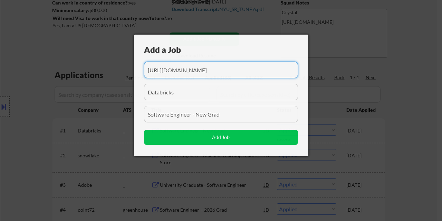
scroll to position [0, 154]
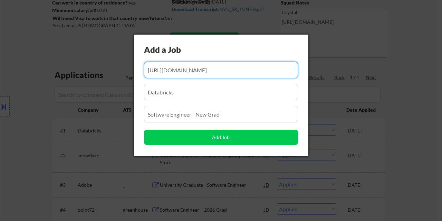
click at [223, 74] on input "input" at bounding box center [221, 69] width 154 height 17
click at [223, 73] on input "input" at bounding box center [221, 69] width 154 height 17
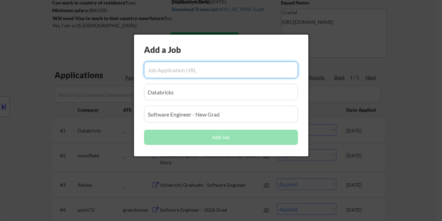
click at [202, 87] on input "input" at bounding box center [221, 92] width 154 height 17
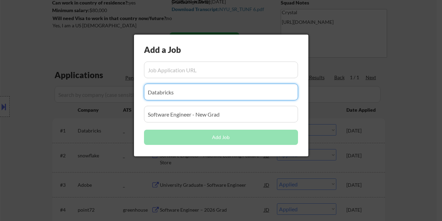
click at [202, 87] on input "input" at bounding box center [221, 92] width 154 height 17
click at [198, 110] on input "input" at bounding box center [221, 114] width 154 height 17
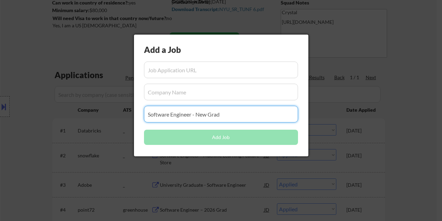
click at [198, 110] on input "input" at bounding box center [221, 114] width 154 height 17
click at [192, 79] on div "Add a Job Add Job" at bounding box center [221, 96] width 174 height 122
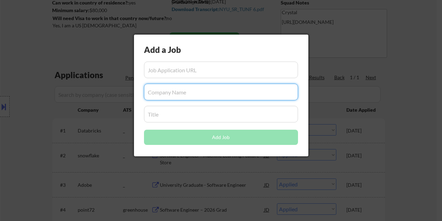
click at [185, 73] on input "input" at bounding box center [221, 69] width 154 height 17
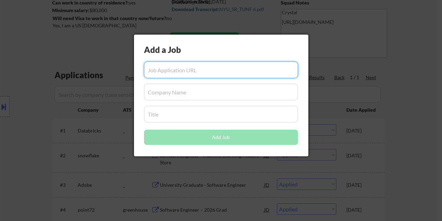
paste input "https://job-boards.greenhouse.io/vultr/jobs/4602862006/confirmation"
click at [171, 101] on div "Add a Job Add Job" at bounding box center [221, 96] width 174 height 122
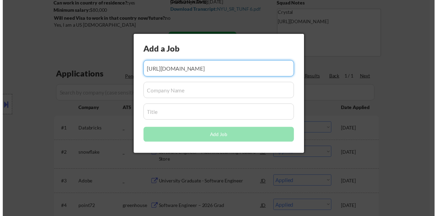
scroll to position [0, 0]
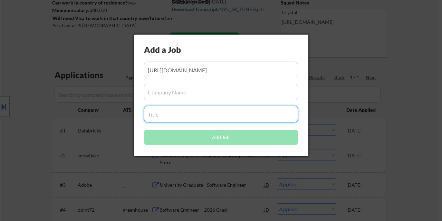
click at [168, 98] on input "input" at bounding box center [221, 92] width 154 height 17
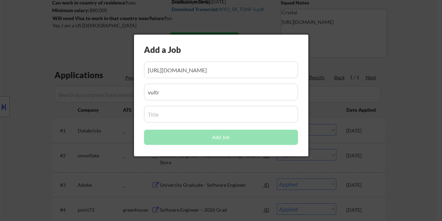
click at [163, 111] on input "input" at bounding box center [221, 114] width 154 height 17
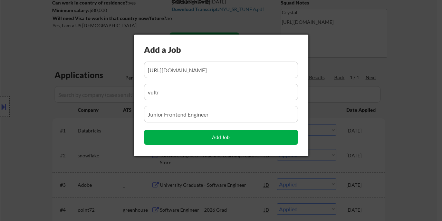
click at [250, 135] on button "Add Job" at bounding box center [221, 137] width 154 height 15
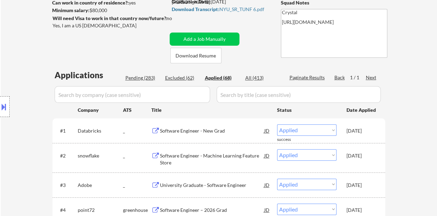
click at [150, 76] on div "Pending (283)" at bounding box center [142, 77] width 35 height 7
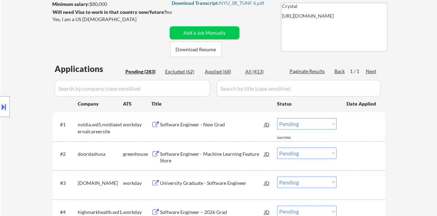
scroll to position [104, 0]
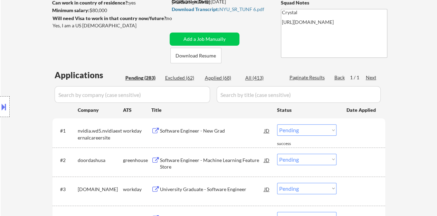
click at [196, 90] on input "input" at bounding box center [132, 94] width 155 height 17
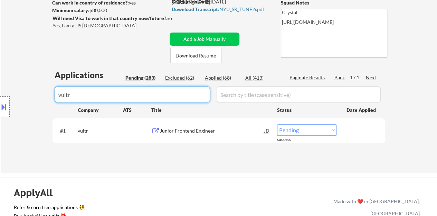
click at [293, 135] on select "Choose an option... Pending Applied Excluded (Questions) Excluded (Expired) Exc…" at bounding box center [306, 129] width 59 height 11
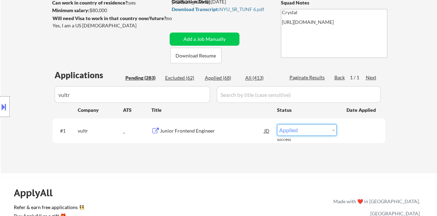
click at [277, 124] on select "Choose an option... Pending Applied Excluded (Questions) Excluded (Expired) Exc…" at bounding box center [306, 129] width 59 height 11
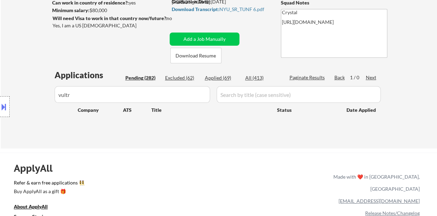
click at [190, 98] on input "input" at bounding box center [132, 94] width 155 height 17
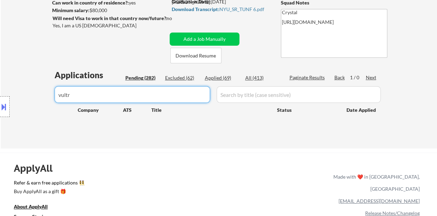
click at [190, 98] on input "input" at bounding box center [132, 94] width 155 height 17
click at [108, 41] on div "← Return to /applysquad Mailslurp Inbox Job Search Builder Jennifer Tang User E…" at bounding box center [219, 33] width 345 height 219
click at [110, 45] on div "Location Inclusions: country:US" at bounding box center [62, 106] width 124 height 128
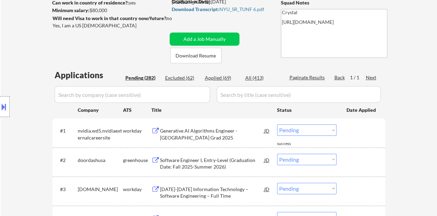
scroll to position [138, 0]
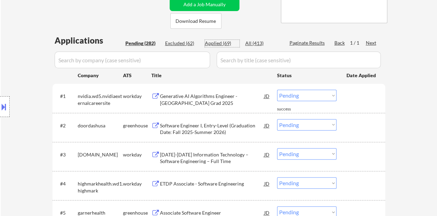
click at [227, 43] on div "Applied (69)" at bounding box center [222, 43] width 35 height 7
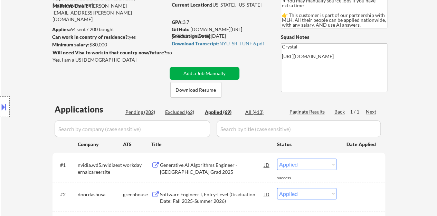
scroll to position [104, 0]
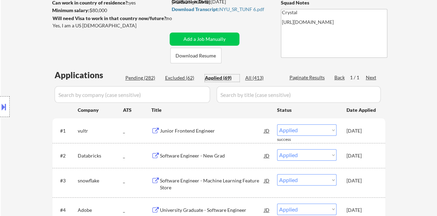
click at [196, 88] on input "input" at bounding box center [132, 94] width 155 height 17
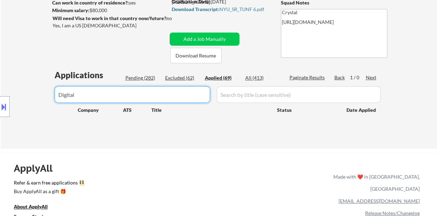
click at [167, 93] on input "input" at bounding box center [132, 94] width 155 height 17
click at [107, 31] on div "← Return to /applysquad Mailslurp Inbox Job Search Builder Jennifer Tang User E…" at bounding box center [219, 33] width 345 height 219
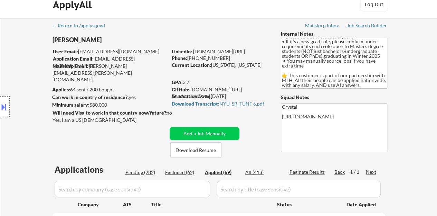
scroll to position [0, 0]
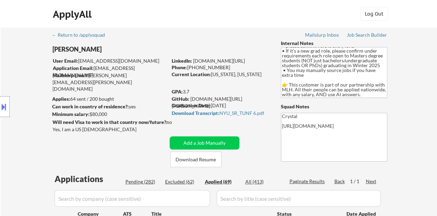
drag, startPoint x: 260, startPoint y: 59, endPoint x: 193, endPoint y: 61, distance: 66.7
click at [193, 61] on div "LinkedIn: www.linkedin.com/in/jtang243" at bounding box center [221, 60] width 99 height 7
copy link "[DOMAIN_NAME][URL]"
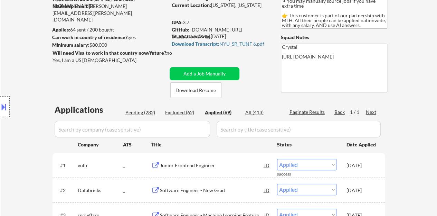
click at [182, 132] on input "input" at bounding box center [132, 129] width 155 height 17
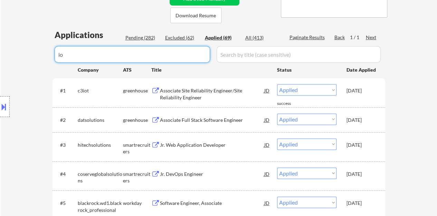
scroll to position [173, 0]
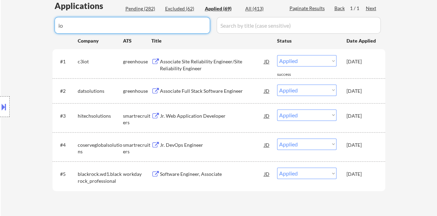
click at [158, 26] on input "input" at bounding box center [132, 25] width 155 height 17
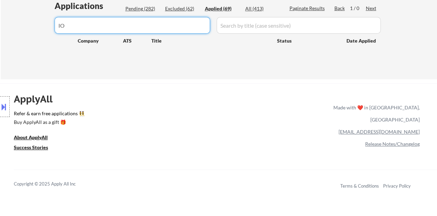
click at [163, 28] on input "input" at bounding box center [132, 25] width 155 height 17
click at [179, 30] on input "input" at bounding box center [132, 25] width 155 height 17
click at [23, 58] on div "Location Inclusions: country:US" at bounding box center [62, 106] width 124 height 128
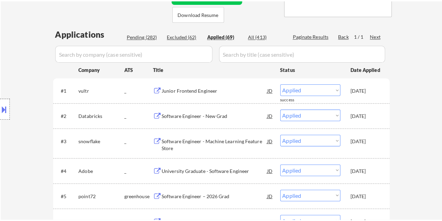
scroll to position [138, 0]
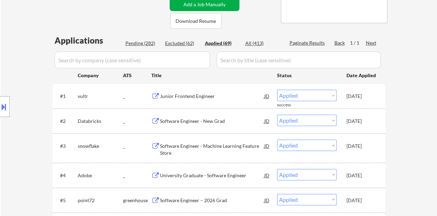
click at [231, 4] on button "Add a Job Manually" at bounding box center [205, 4] width 70 height 13
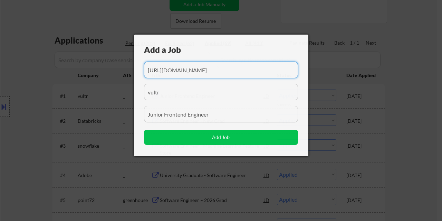
scroll to position [0, 25]
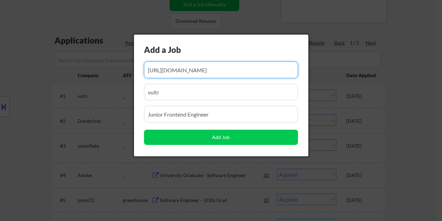
click at [229, 67] on input "input" at bounding box center [221, 69] width 154 height 17
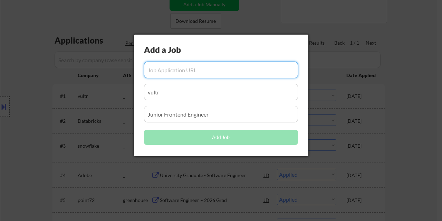
scroll to position [0, 0]
click at [261, 94] on input "input" at bounding box center [221, 92] width 154 height 17
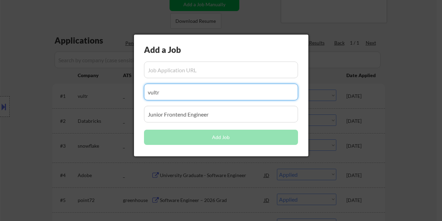
click at [261, 94] on input "input" at bounding box center [221, 92] width 154 height 17
click at [249, 114] on input "input" at bounding box center [221, 114] width 154 height 17
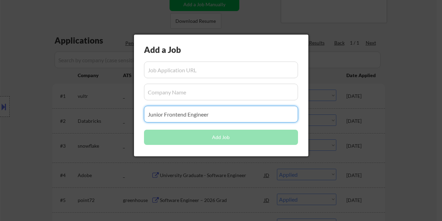
click at [249, 114] on input "input" at bounding box center [221, 114] width 154 height 17
click at [229, 118] on input "input" at bounding box center [221, 114] width 154 height 17
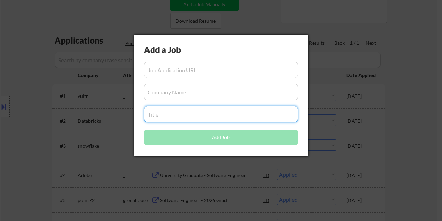
click at [206, 64] on input "input" at bounding box center [221, 69] width 154 height 17
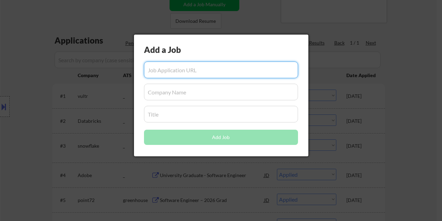
paste input "[URL][DOMAIN_NAME][DOMAIN_NAME]"
click at [206, 91] on input "input" at bounding box center [221, 92] width 154 height 17
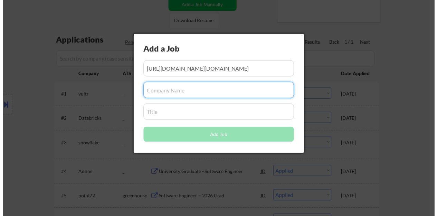
scroll to position [0, 0]
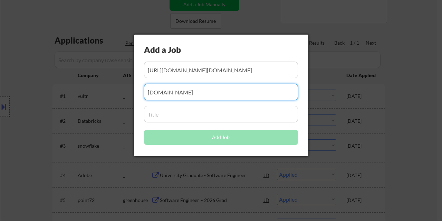
click at [201, 118] on input "input" at bounding box center [221, 114] width 154 height 17
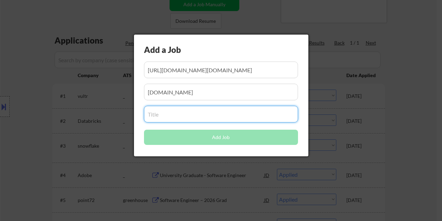
paste input "Backend Engineer"
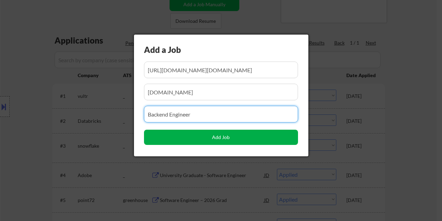
click at [213, 139] on button "Add Job" at bounding box center [221, 137] width 154 height 15
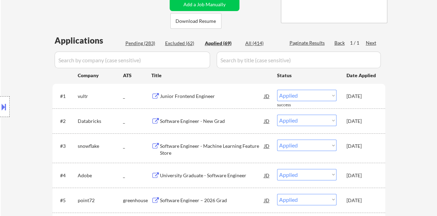
click at [141, 44] on div "Pending (283)" at bounding box center [142, 43] width 35 height 7
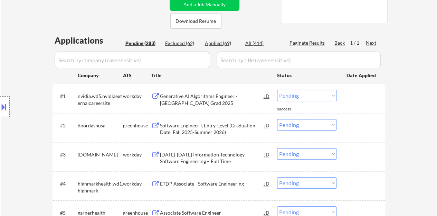
click at [155, 56] on input "input" at bounding box center [132, 59] width 155 height 17
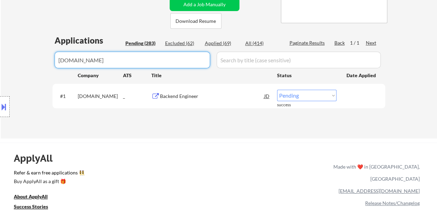
click at [288, 96] on select "Choose an option... Pending Applied Excluded (Questions) Excluded (Expired) Exc…" at bounding box center [306, 94] width 59 height 11
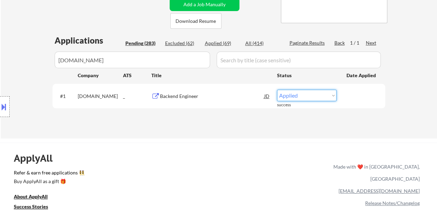
click at [277, 89] on select "Choose an option... Pending Applied Excluded (Questions) Excluded (Expired) Exc…" at bounding box center [306, 94] width 59 height 11
click at [187, 57] on input "input" at bounding box center [132, 59] width 155 height 17
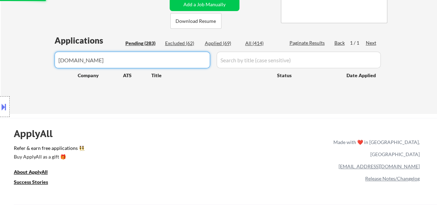
click at [187, 57] on input "input" at bounding box center [132, 59] width 155 height 17
click at [7, 51] on div "Location Inclusions: country:US" at bounding box center [62, 106] width 124 height 128
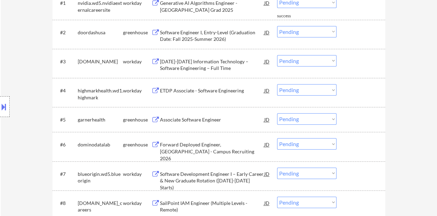
scroll to position [242, 0]
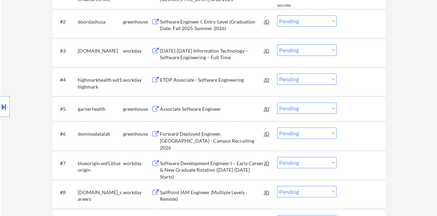
click at [188, 107] on div "Associate Software Engineer" at bounding box center [212, 108] width 104 height 7
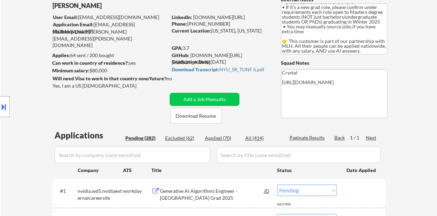
scroll to position [35, 0]
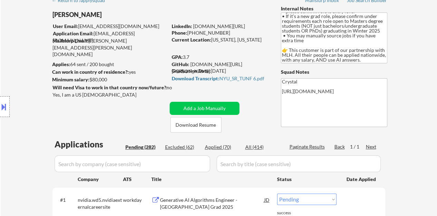
drag, startPoint x: 260, startPoint y: 26, endPoint x: 193, endPoint y: 26, distance: 66.7
click at [193, 26] on div "LinkedIn: www.linkedin.com/in/jtang243" at bounding box center [221, 26] width 99 height 7
copy link "[DOMAIN_NAME][URL]"
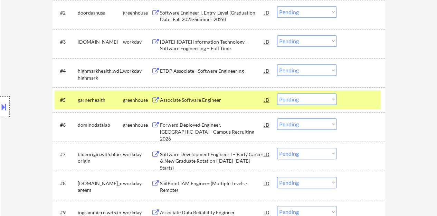
scroll to position [276, 0]
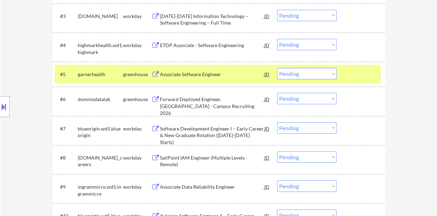
click at [324, 74] on select "Choose an option... Pending Applied Excluded (Questions) Excluded (Expired) Exc…" at bounding box center [306, 73] width 59 height 11
click at [277, 68] on select "Choose an option... Pending Applied Excluded (Questions) Excluded (Expired) Exc…" at bounding box center [306, 73] width 59 height 11
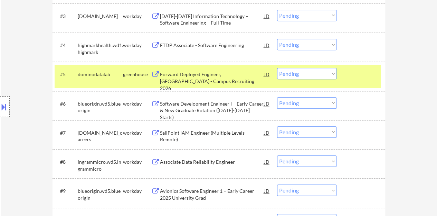
click at [346, 70] on div at bounding box center [361, 74] width 30 height 12
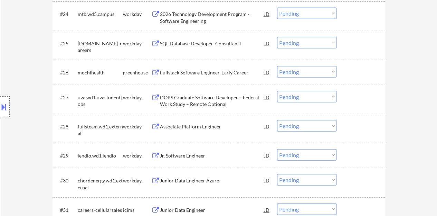
scroll to position [864, 0]
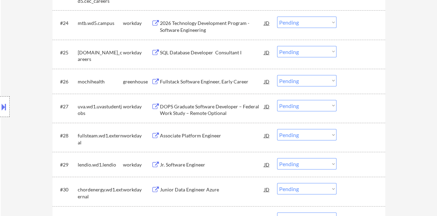
click at [213, 77] on div "Fullstack Software Engineer, Early Career" at bounding box center [212, 81] width 104 height 12
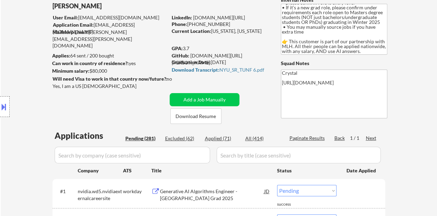
scroll to position [35, 0]
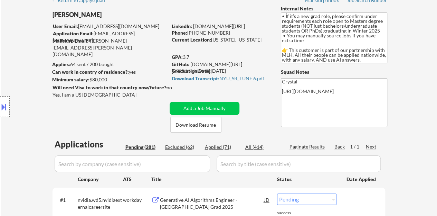
drag, startPoint x: 261, startPoint y: 26, endPoint x: 193, endPoint y: 27, distance: 67.4
click at [193, 27] on div "LinkedIn: www.linkedin.com/in/jtang243" at bounding box center [221, 26] width 99 height 7
copy link "[DOMAIN_NAME][URL]"
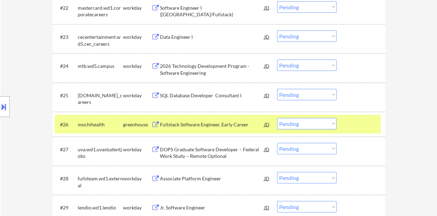
scroll to position [811, 0]
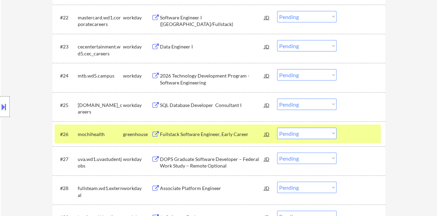
click at [298, 127] on div "#26 mochihealth greenhouse Fullstack Software Engineer, Early Career JD Choose …" at bounding box center [218, 133] width 326 height 19
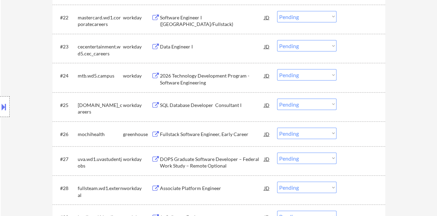
click at [303, 134] on select "Choose an option... Pending Applied Excluded (Questions) Excluded (Expired) Exc…" at bounding box center [306, 132] width 59 height 11
click at [277, 127] on select "Choose an option... Pending Applied Excluded (Questions) Excluded (Expired) Exc…" at bounding box center [306, 132] width 59 height 11
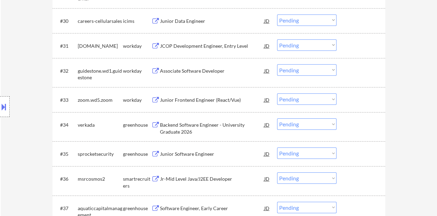
scroll to position [1105, 0]
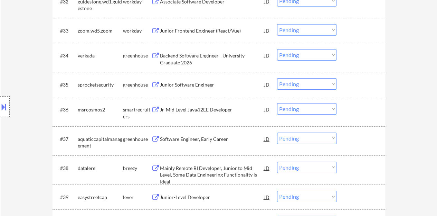
click at [191, 85] on div "Junior Software Engineer" at bounding box center [212, 84] width 104 height 7
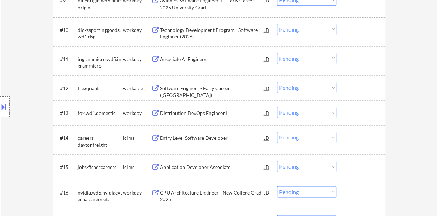
scroll to position [468, 0]
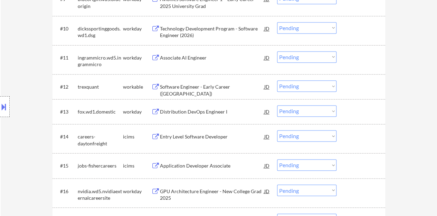
click at [194, 57] on div "Associate AI Engineer" at bounding box center [212, 57] width 104 height 7
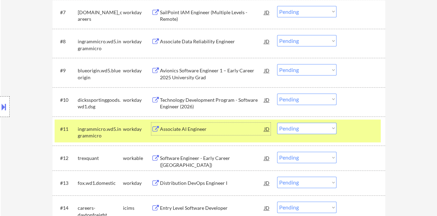
scroll to position [431, 0]
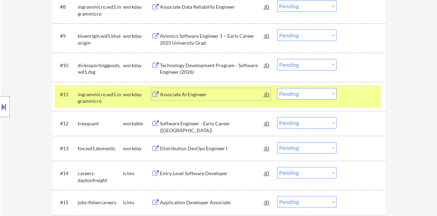
click at [286, 94] on select "Choose an option... Pending Applied Excluded (Questions) Excluded (Expired) Exc…" at bounding box center [306, 93] width 59 height 11
click at [277, 88] on select "Choose an option... Pending Applied Excluded (Questions) Excluded (Expired) Exc…" at bounding box center [306, 93] width 59 height 11
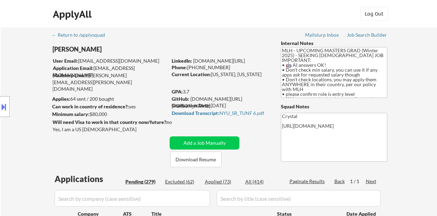
select select ""pending""
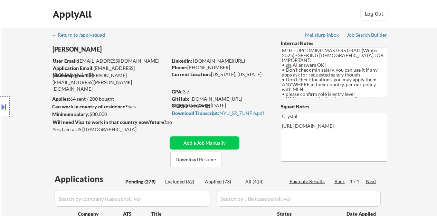
select select ""pending""
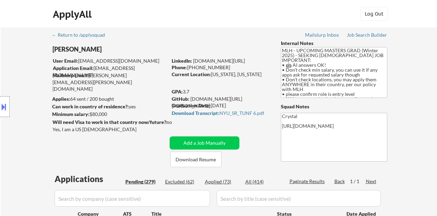
select select ""pending""
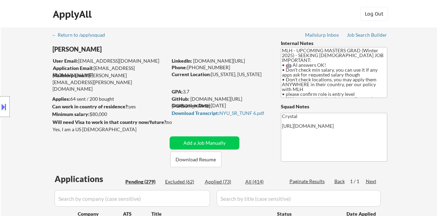
select select ""pending""
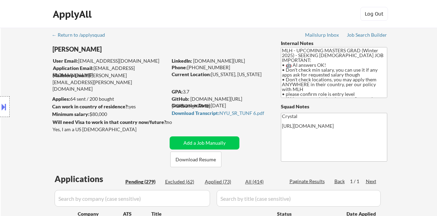
select select ""pending""
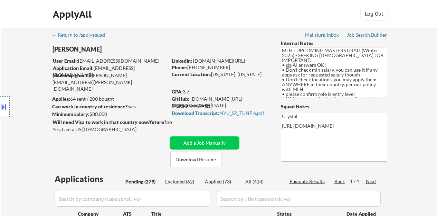
select select ""pending""
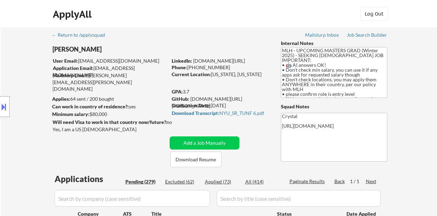
select select ""pending""
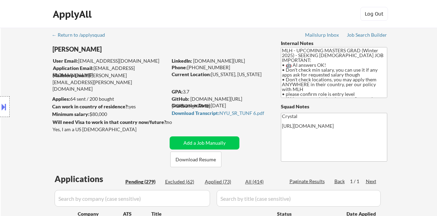
select select ""pending""
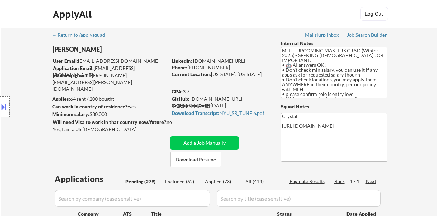
select select ""pending""
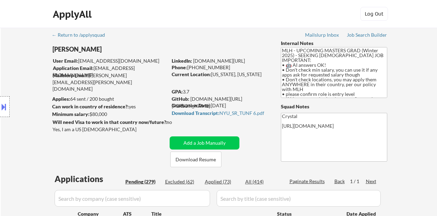
select select ""pending""
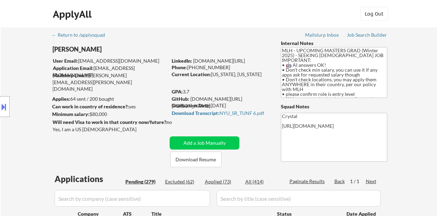
select select ""pending""
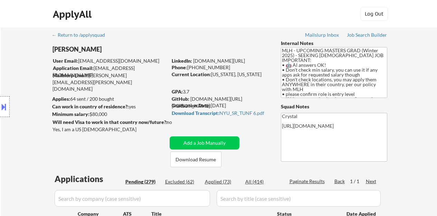
select select ""pending""
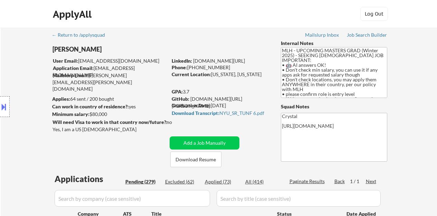
select select ""pending""
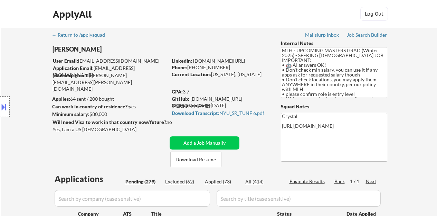
select select ""pending""
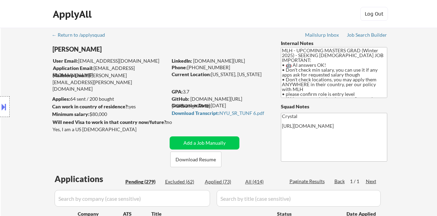
select select ""pending""
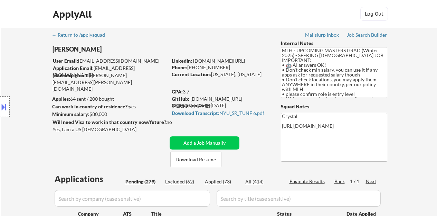
select select ""pending""
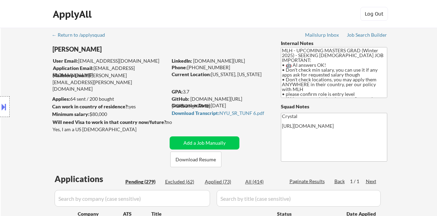
select select ""pending""
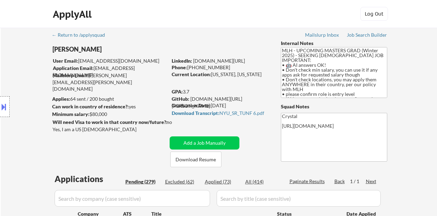
select select ""pending""
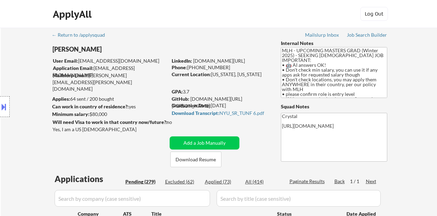
select select ""pending""
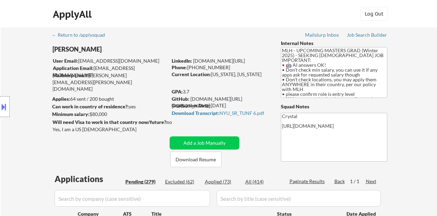
select select ""pending""
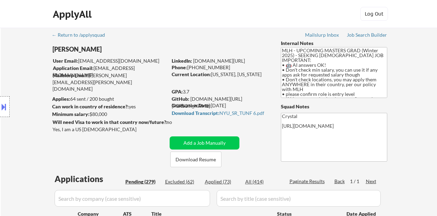
select select ""pending""
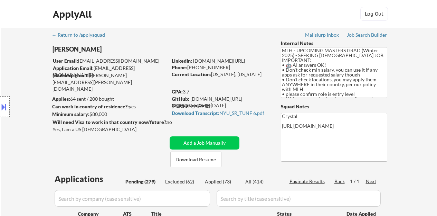
select select ""pending""
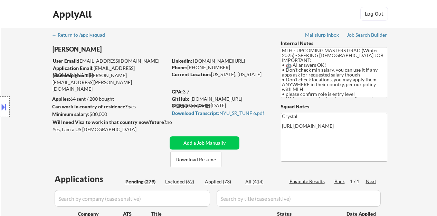
select select ""pending""
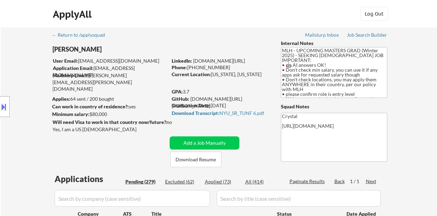
select select ""pending""
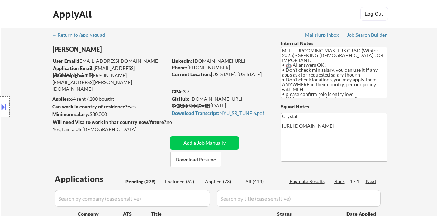
select select ""pending""
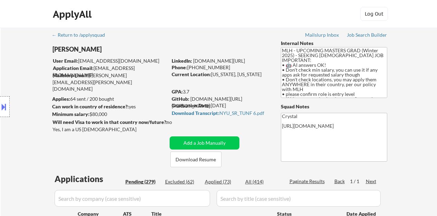
select select ""pending""
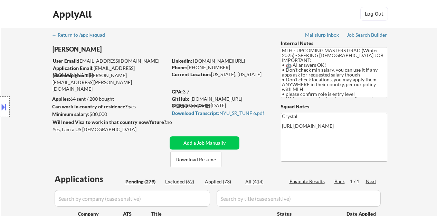
select select ""pending""
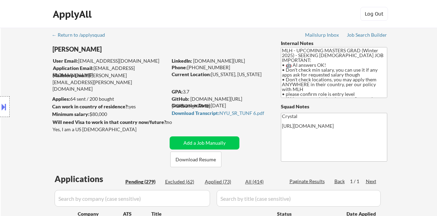
select select ""pending""
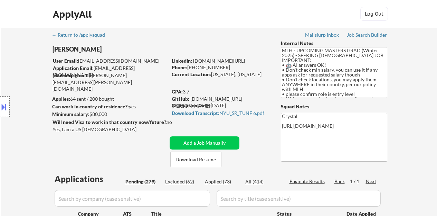
select select ""pending""
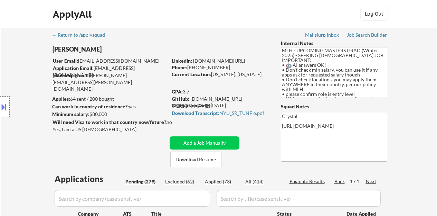
select select ""pending""
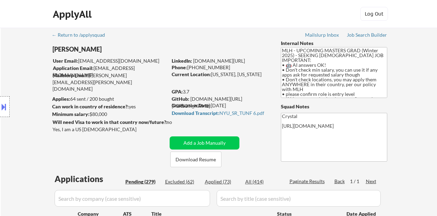
select select ""pending""
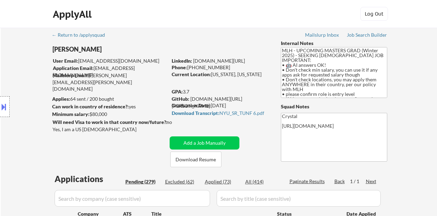
select select ""pending""
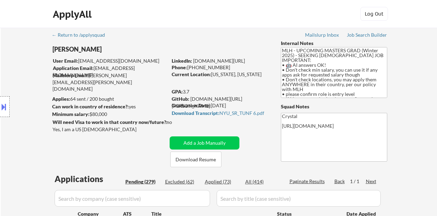
select select ""pending""
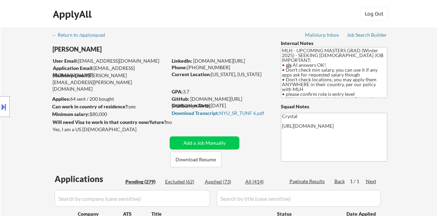
select select ""pending""
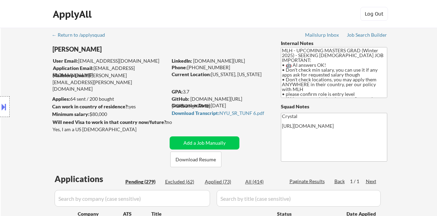
select select ""pending""
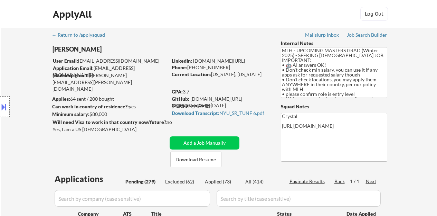
select select ""pending""
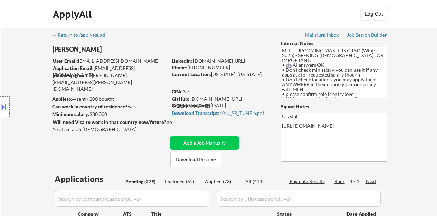
select select ""pending""
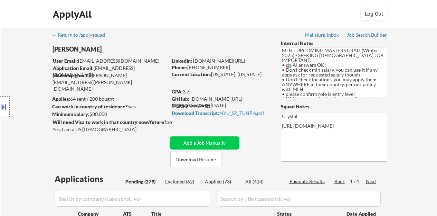
select select ""pending""
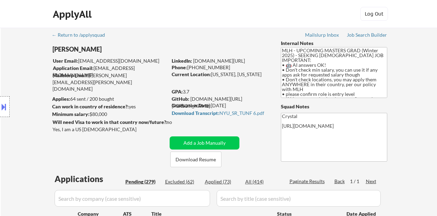
select select ""pending""
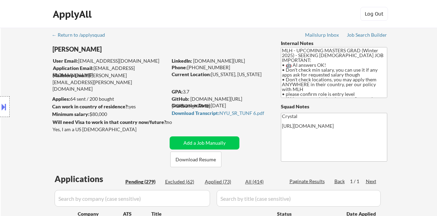
select select ""pending""
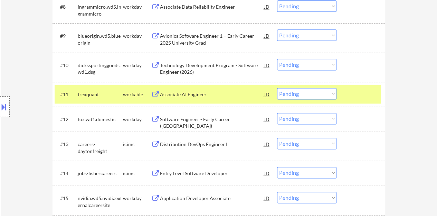
scroll to position [57, 0]
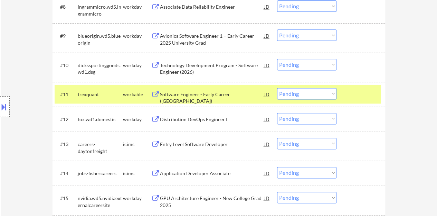
click at [353, 97] on div at bounding box center [361, 94] width 30 height 12
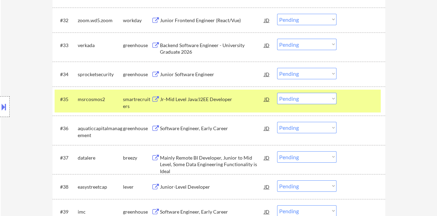
scroll to position [1087, 0]
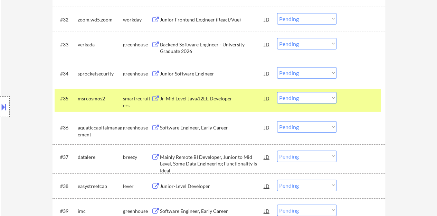
click at [353, 99] on div at bounding box center [361, 98] width 30 height 12
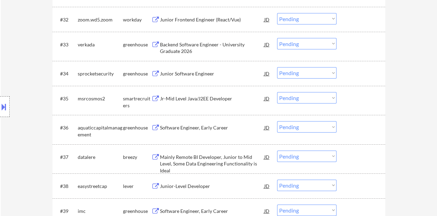
scroll to position [1122, 0]
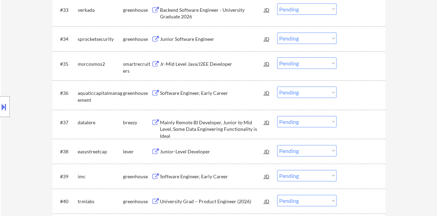
click at [215, 94] on div "Software Engineer, Early Career" at bounding box center [212, 92] width 104 height 7
